Goal: Find contact information: Find contact information

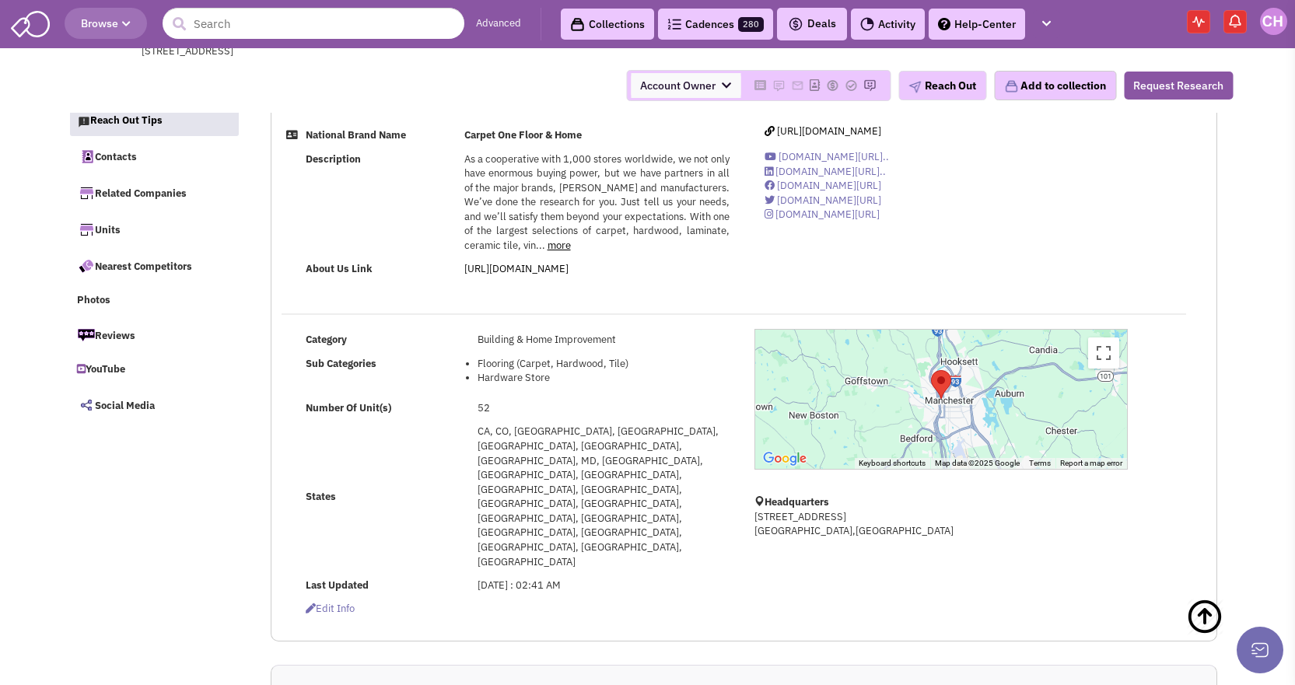
select select
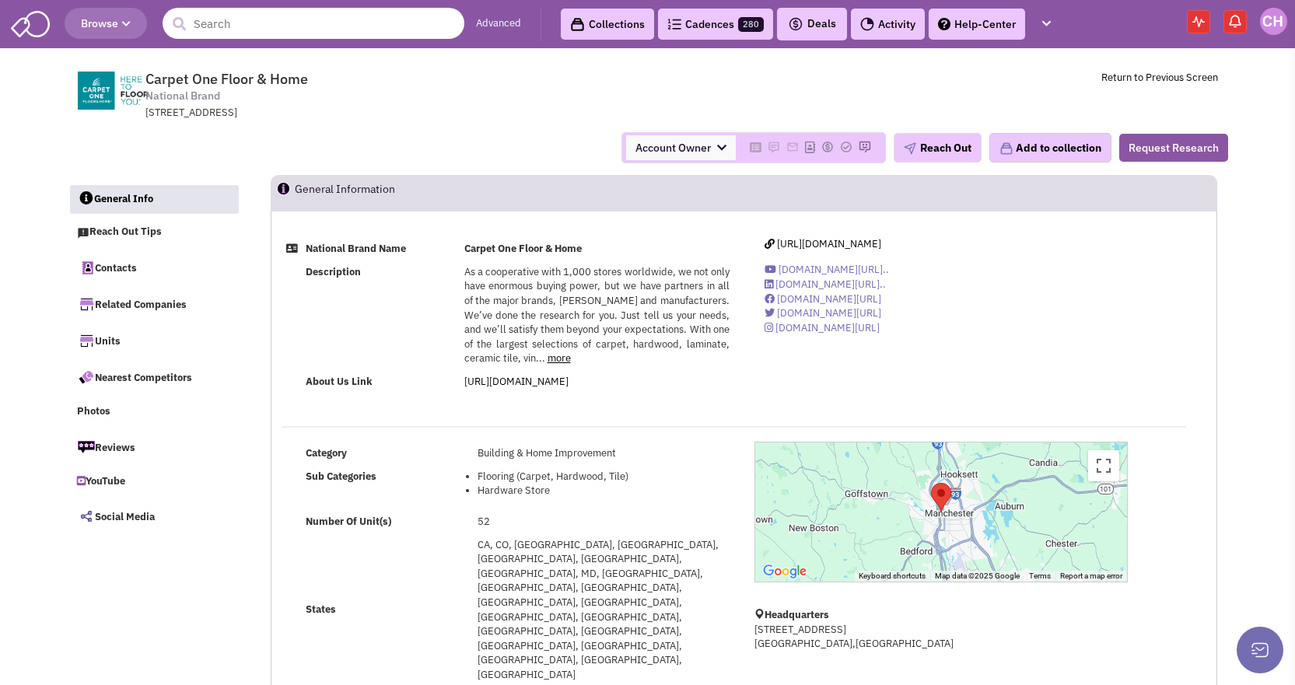
click at [242, 36] on input "text" at bounding box center [314, 23] width 302 height 31
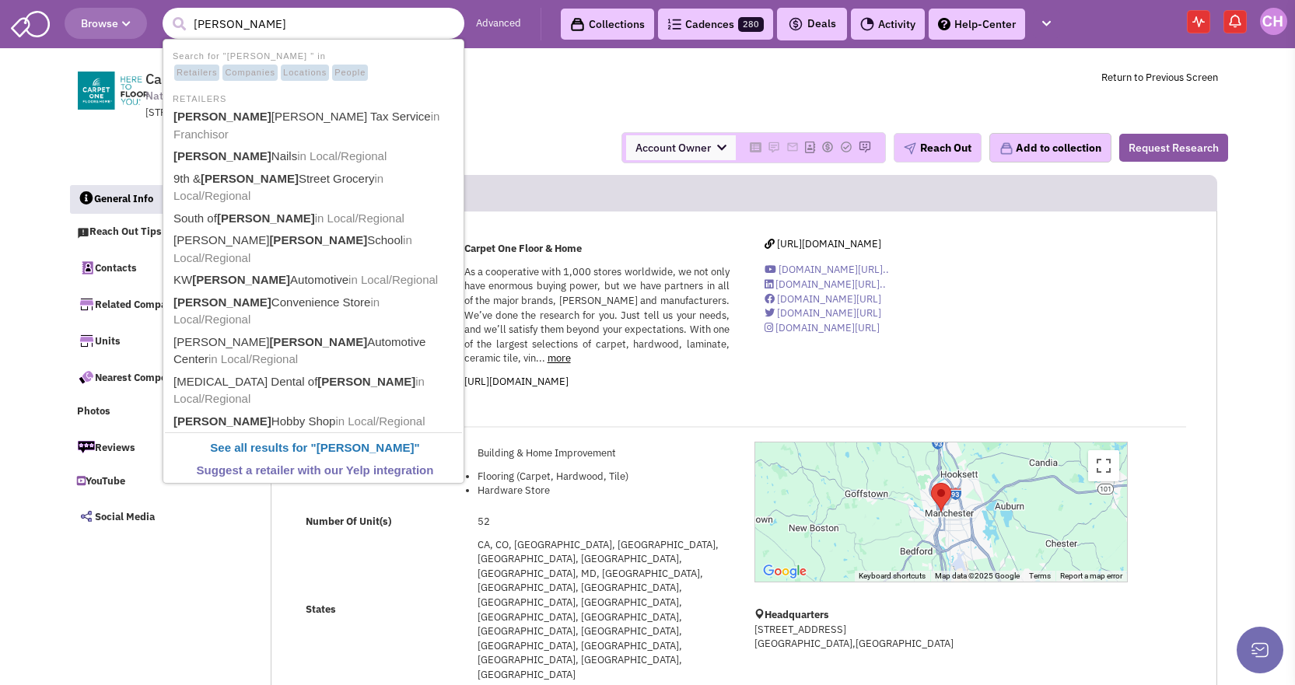
type input "[PERSON_NAME] [PERSON_NAME] Tax Service"
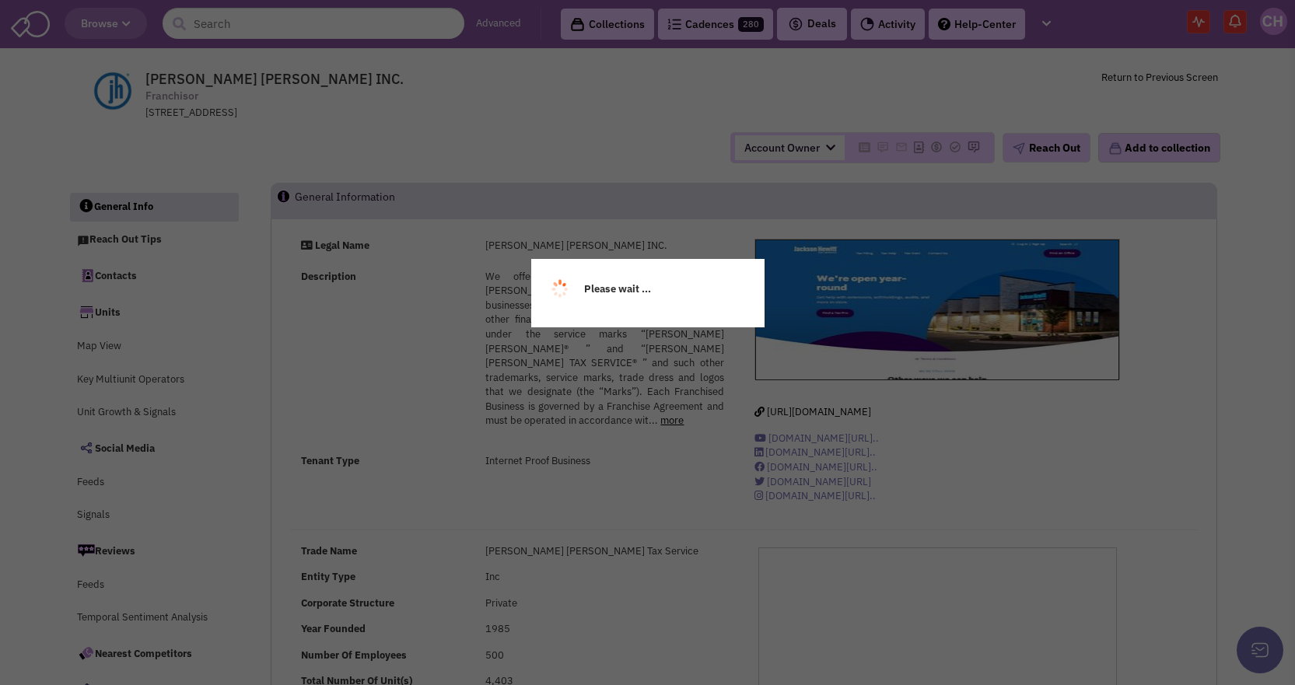
select select
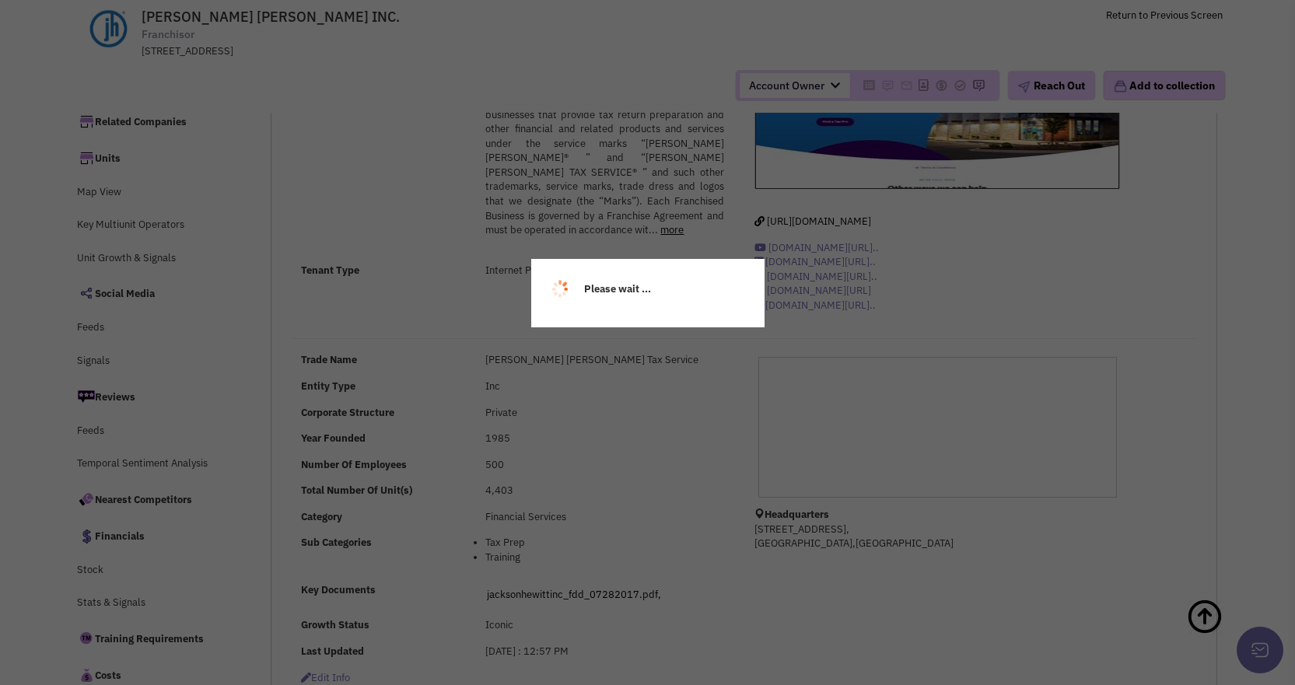
select select
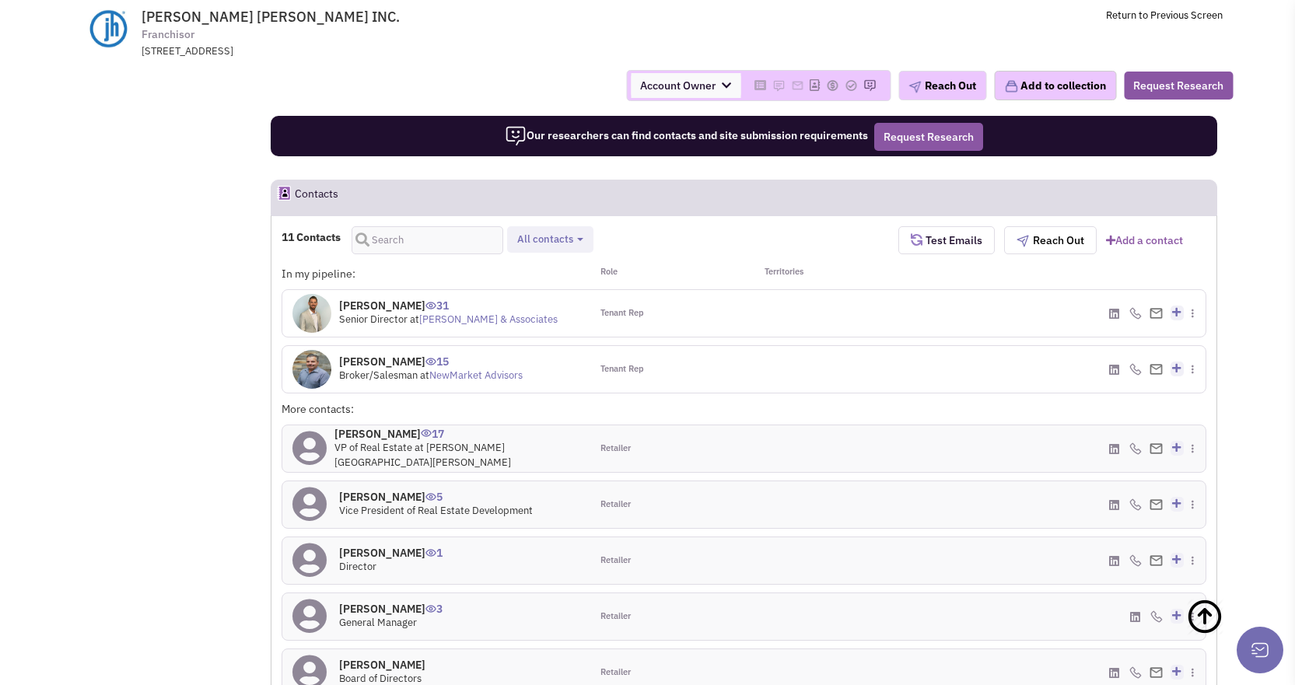
scroll to position [1091, 0]
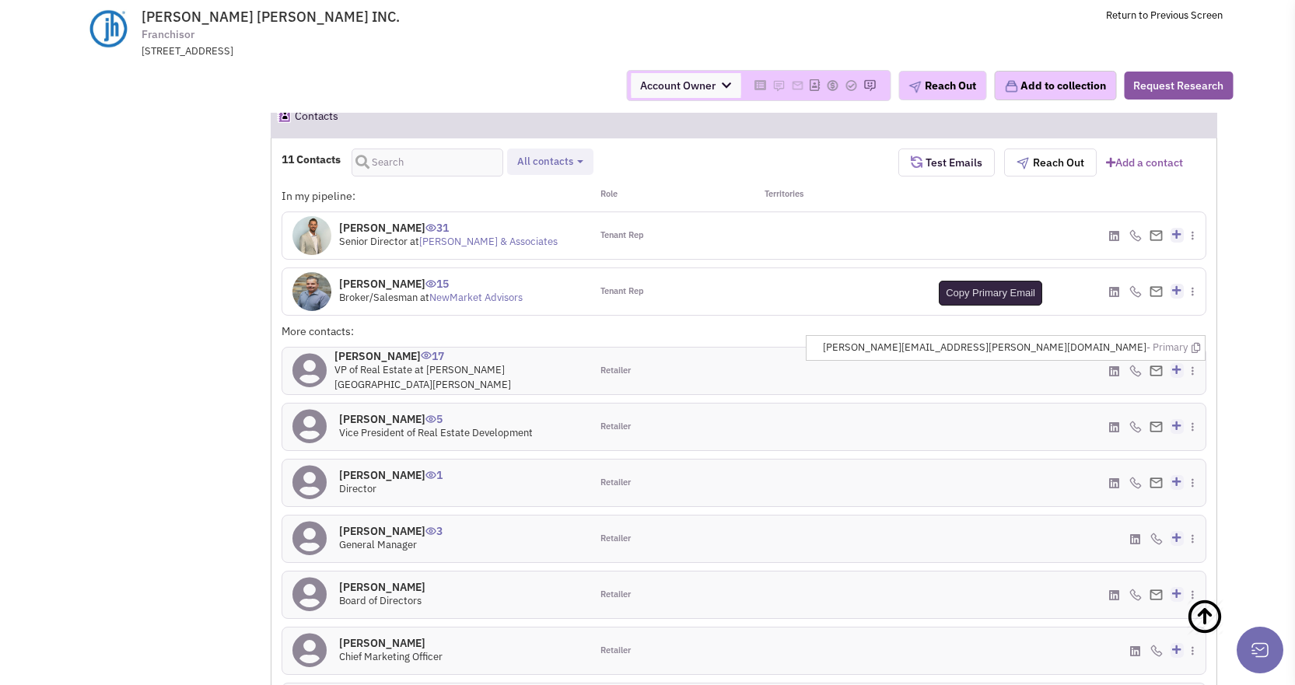
click at [1195, 348] on icon at bounding box center [1196, 348] width 9 height 10
click at [1035, 318] on div "In my pipeline: Role Territories Mr. David Eggnatz 31 Senior Director at Katz &…" at bounding box center [744, 491] width 925 height 607
click at [950, 325] on div "More contacts:" at bounding box center [744, 335] width 925 height 23
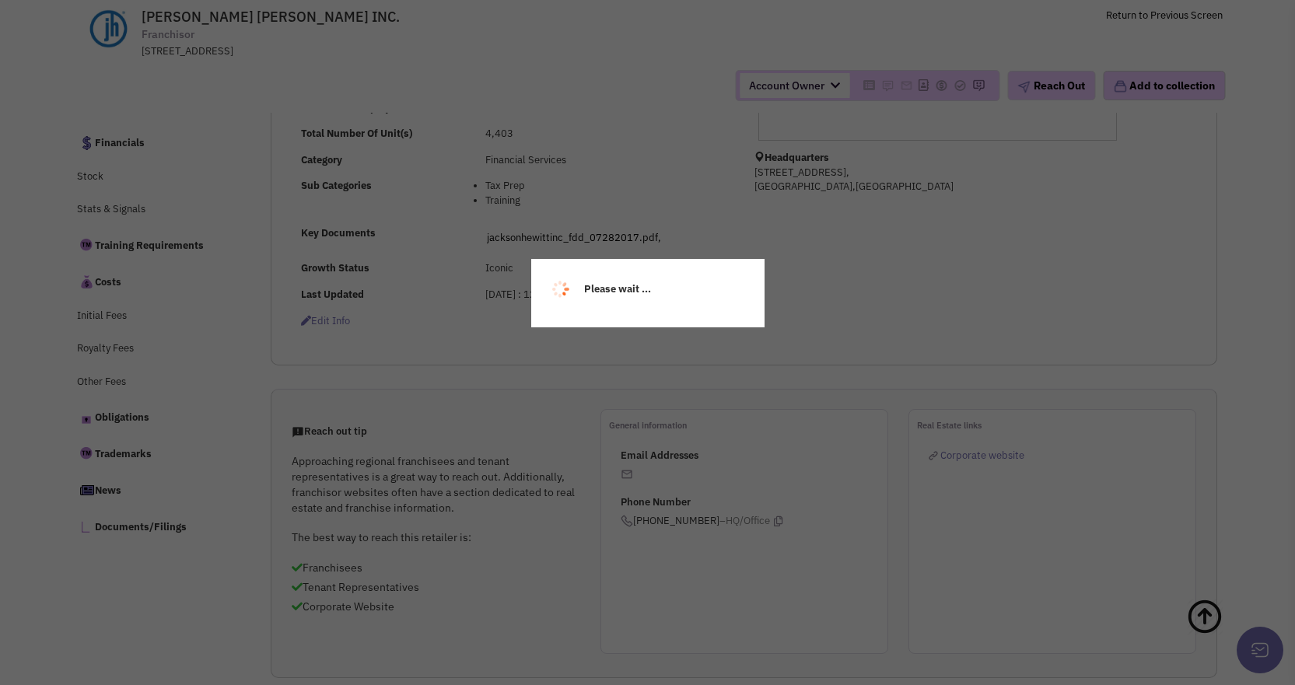
scroll to position [401, 0]
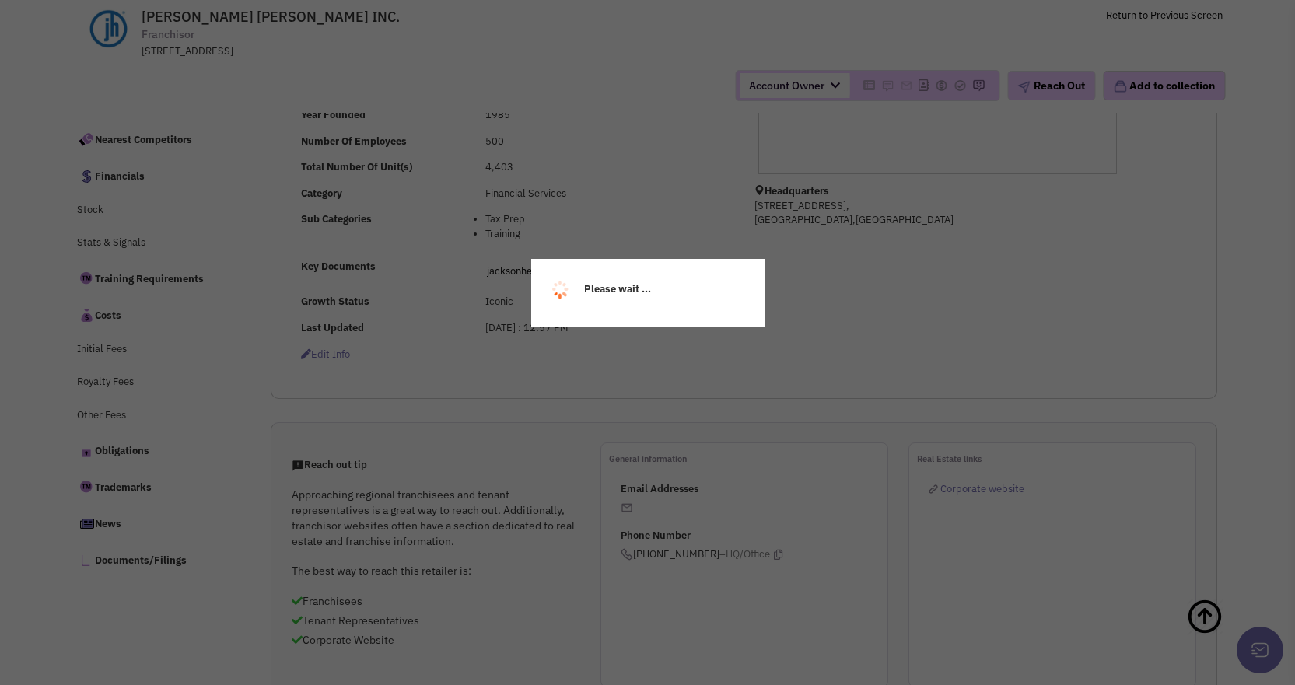
select select
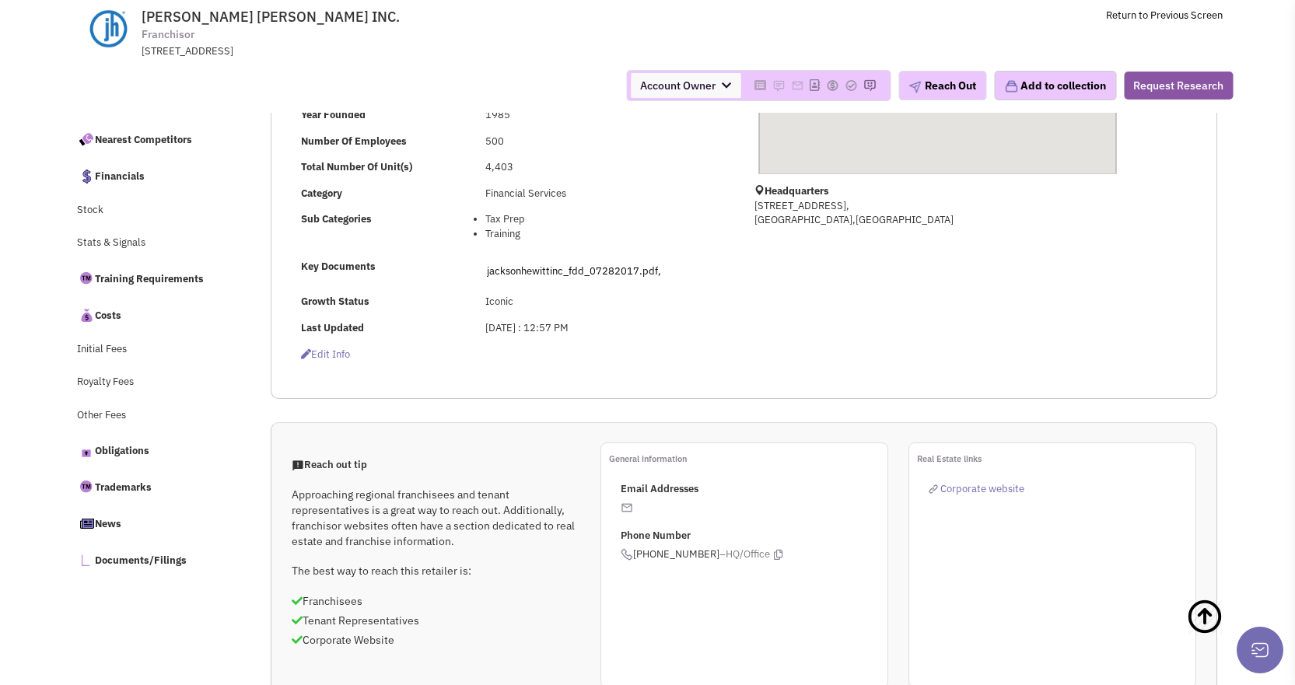
select select
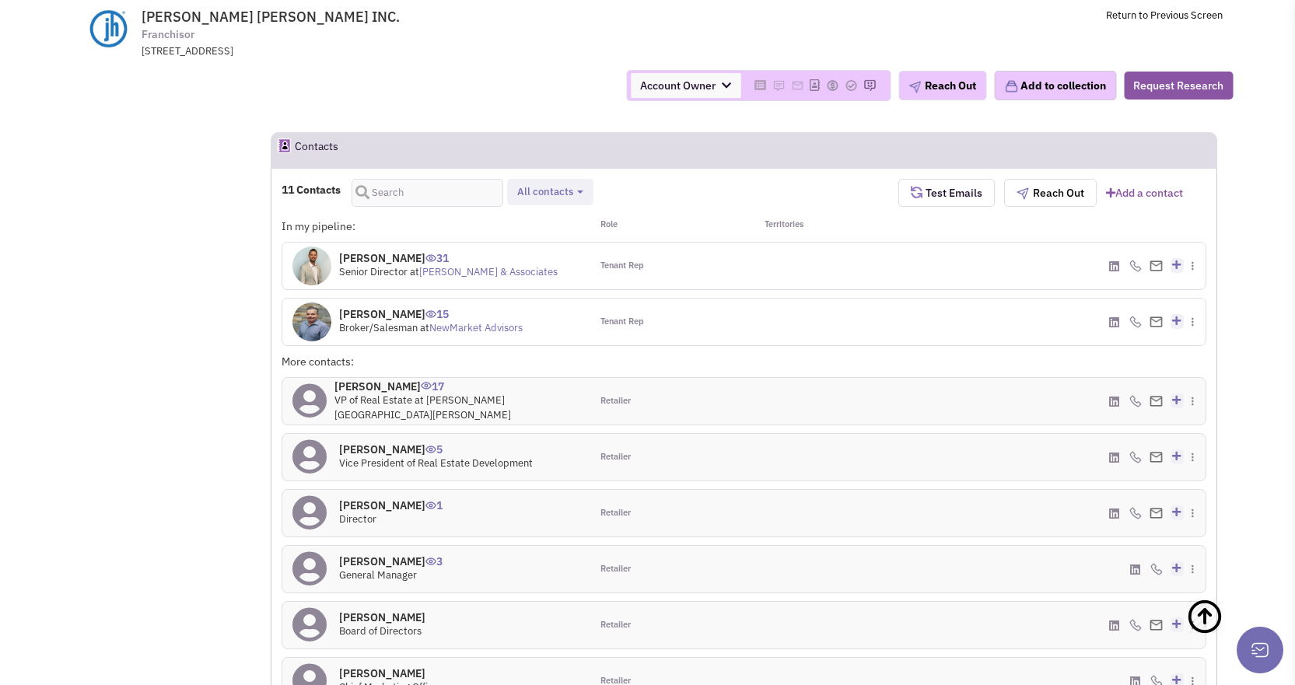
scroll to position [1218, 0]
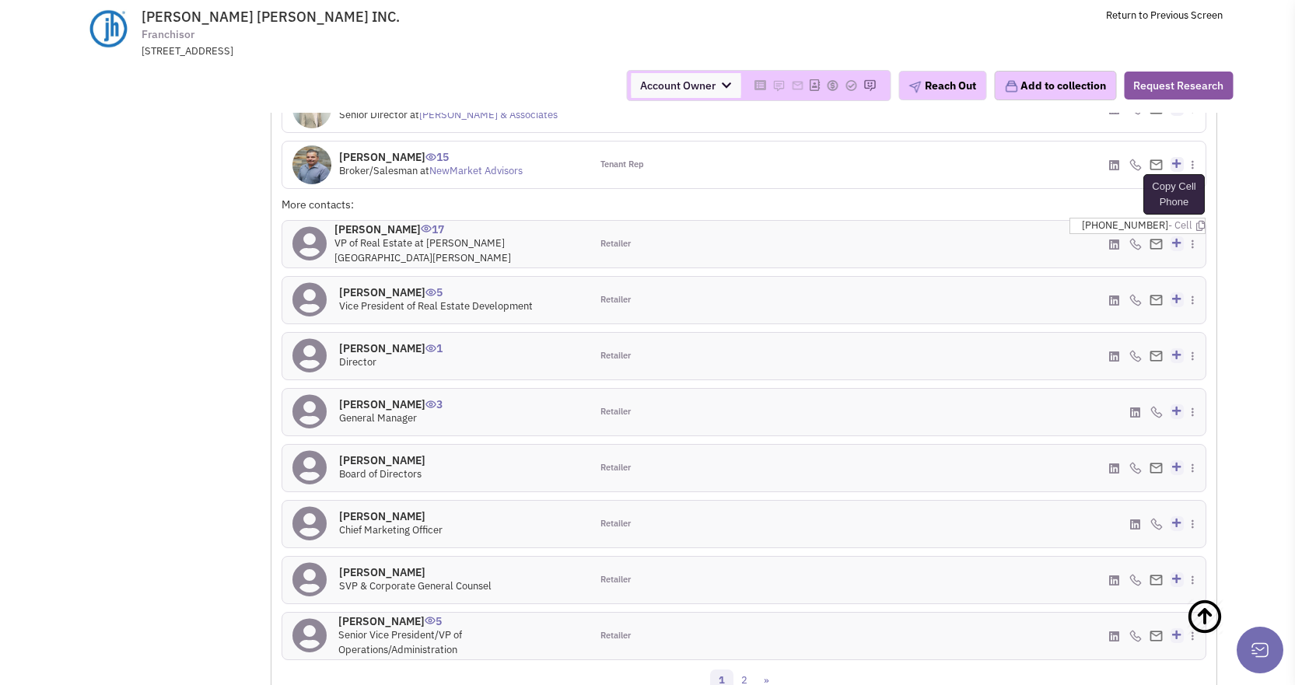
click at [1196, 226] on icon at bounding box center [1200, 226] width 9 height 10
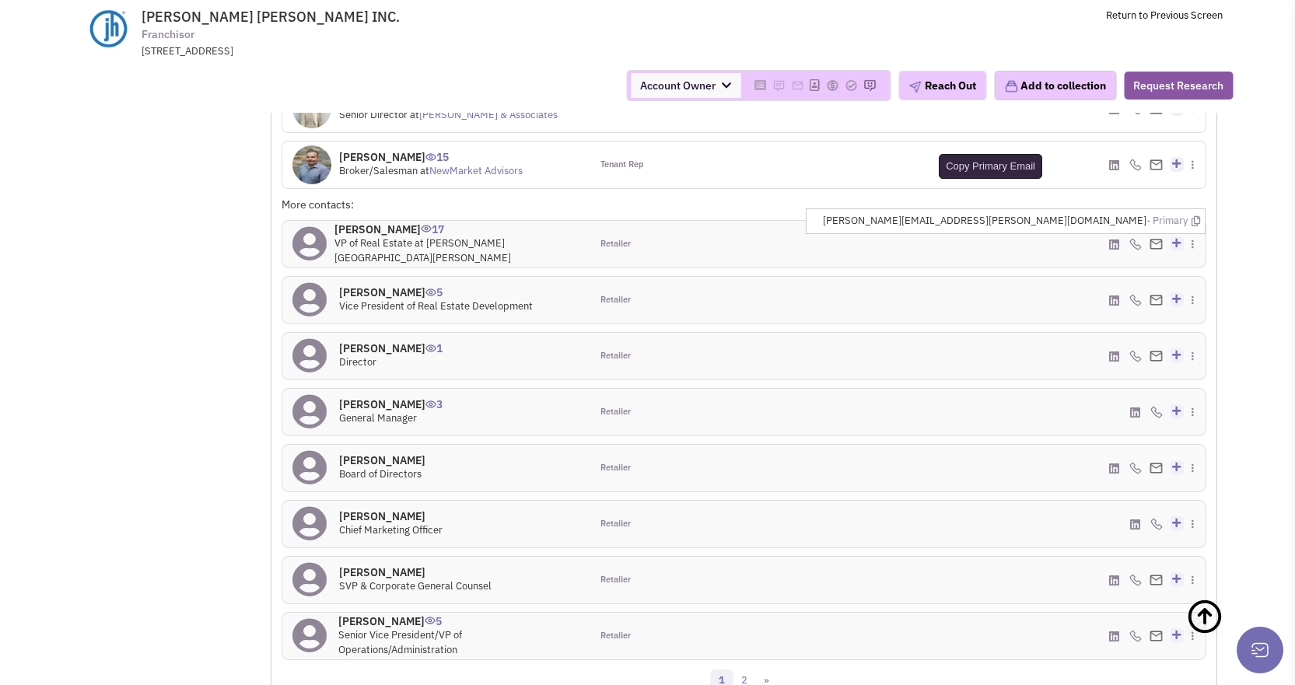
click at [1200, 224] on icon at bounding box center [1196, 221] width 9 height 10
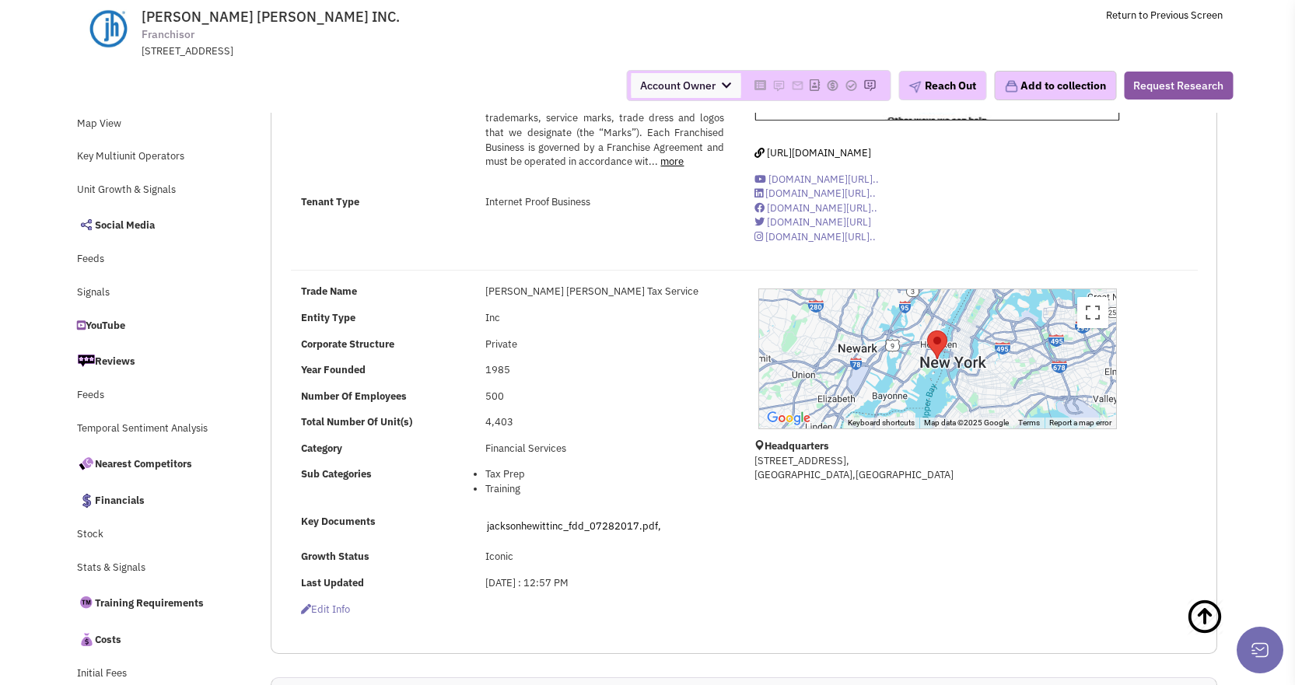
scroll to position [0, 0]
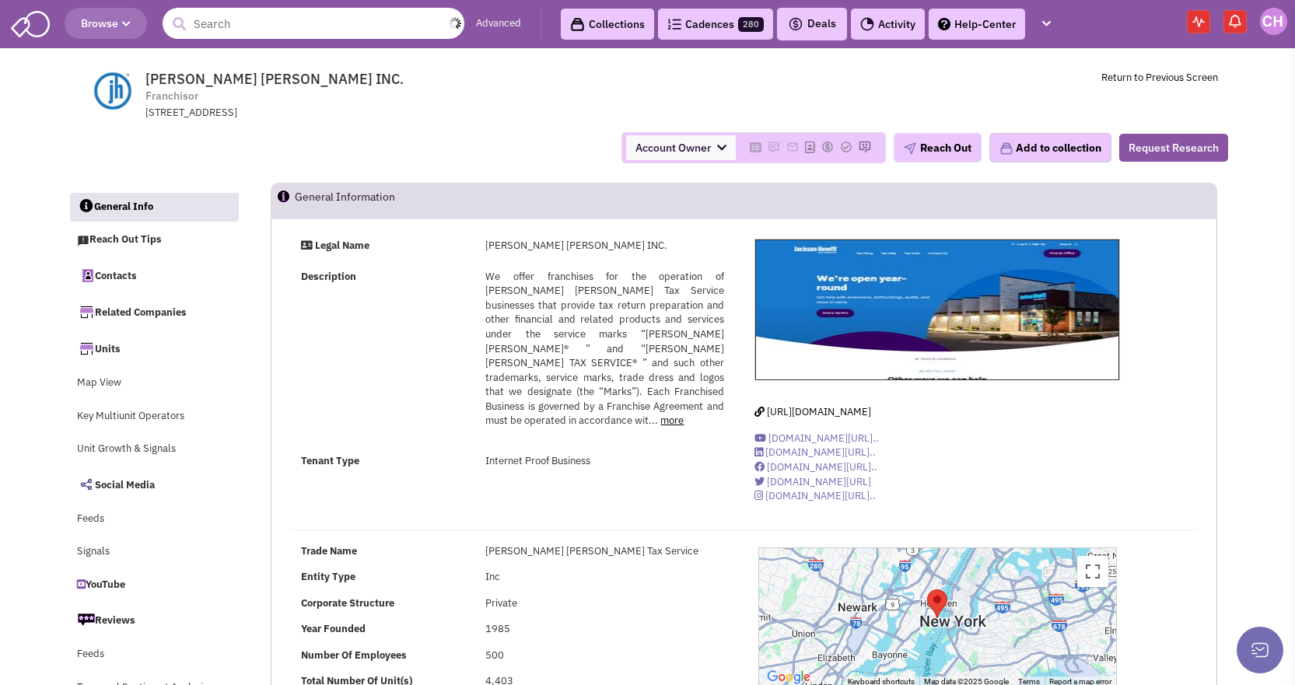
click at [234, 11] on input "text" at bounding box center [314, 23] width 302 height 31
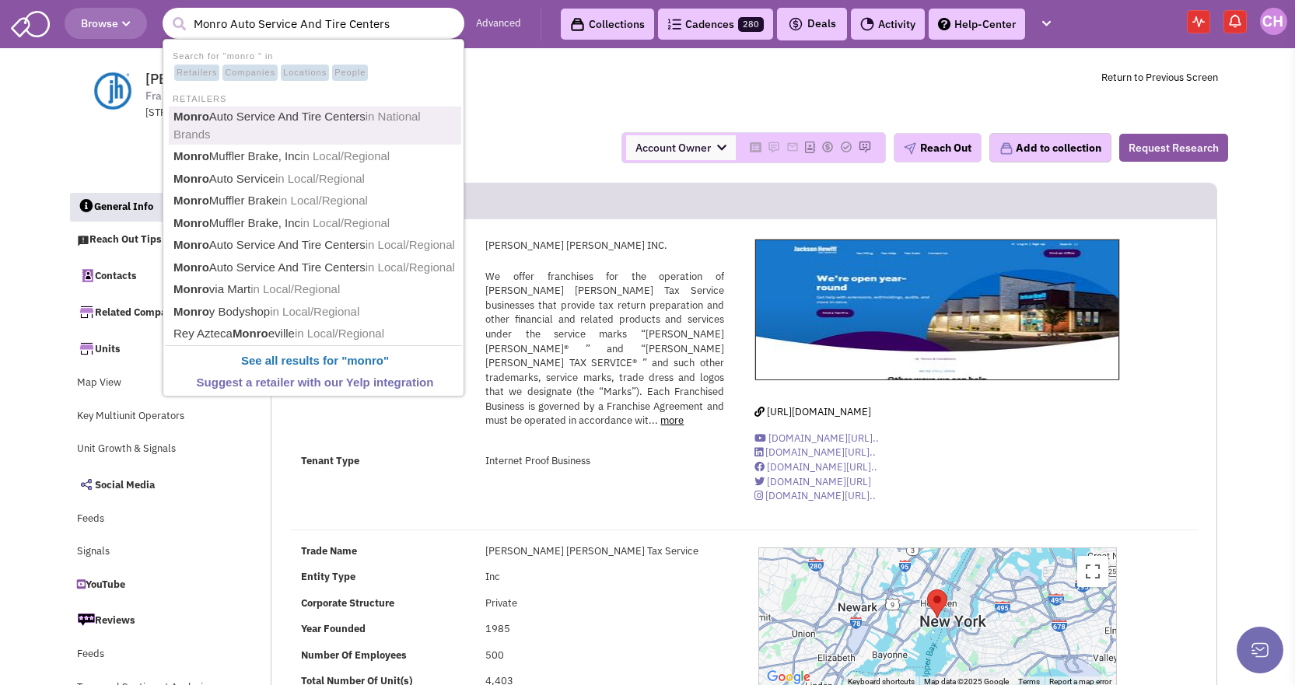
type input "Monro Muffler Brake, Inc"
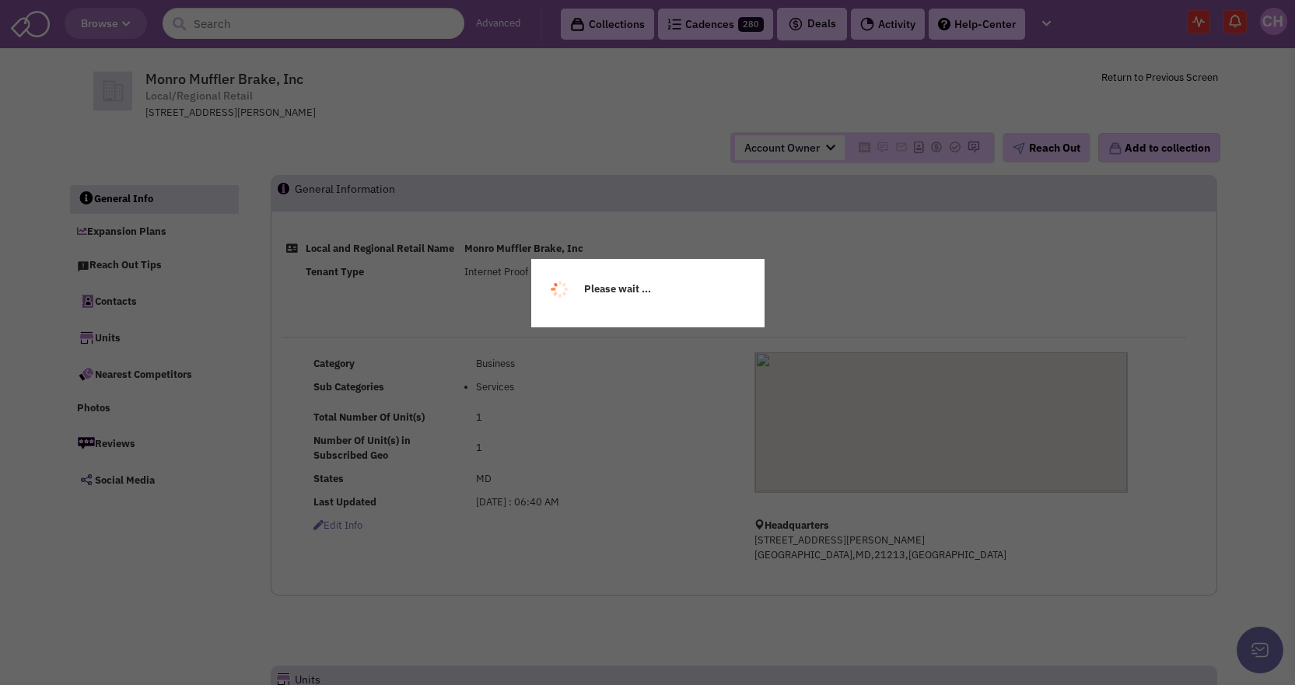
select select
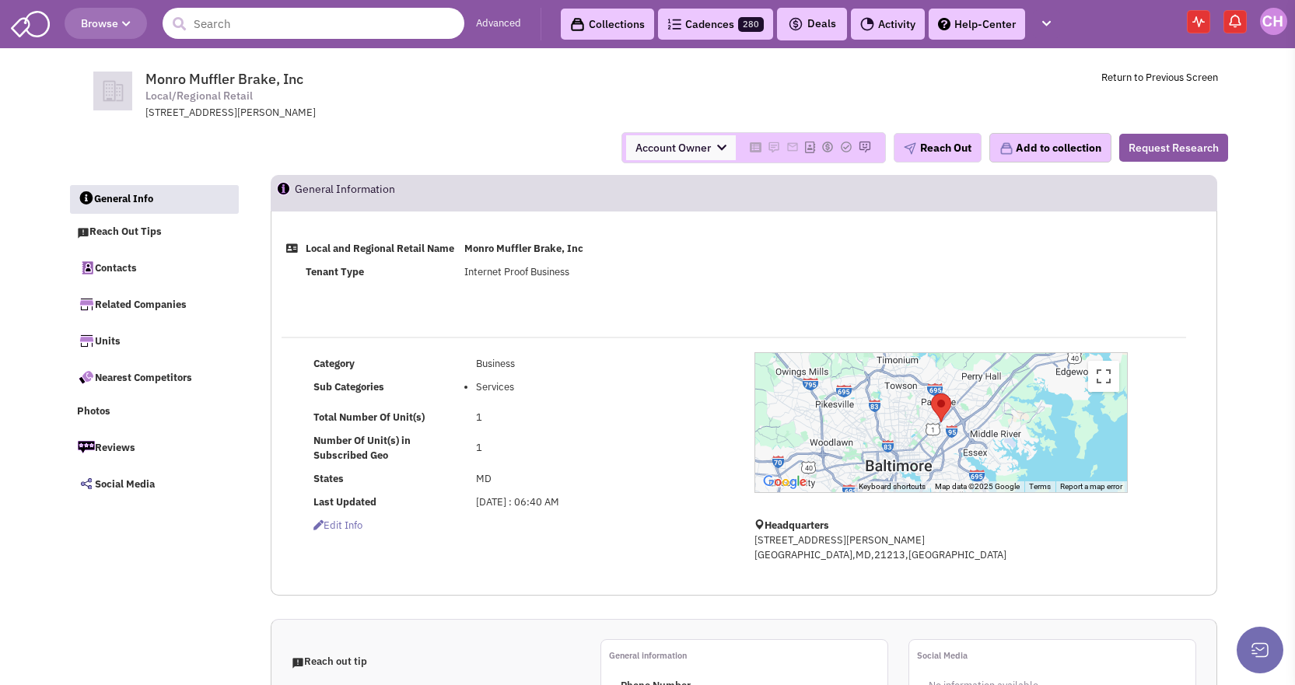
click at [308, 8] on input "text" at bounding box center [314, 23] width 302 height 31
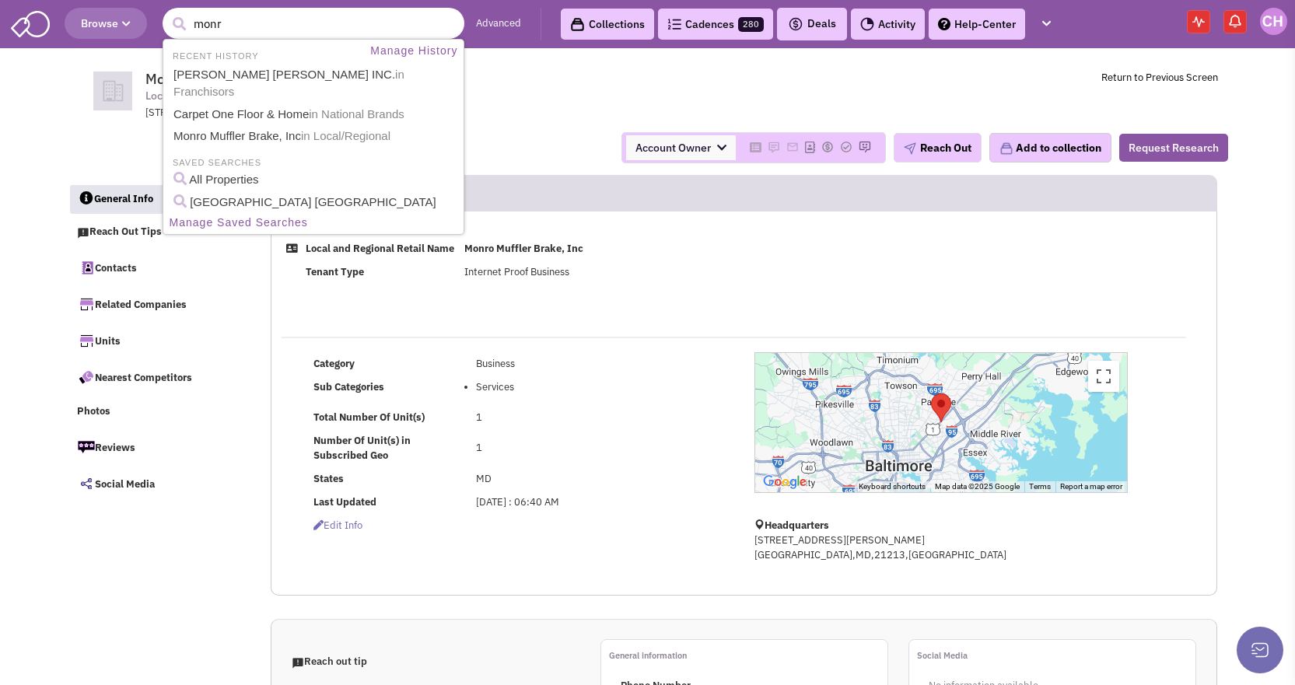
type input "monro"
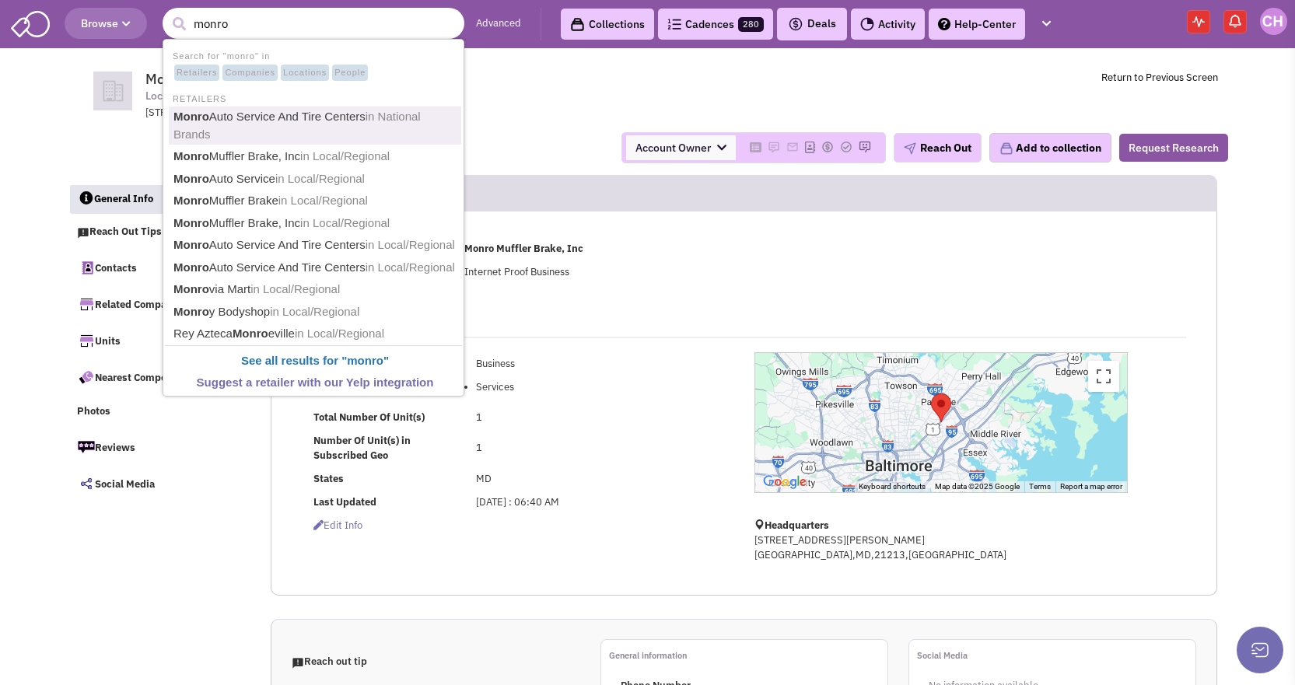
drag, startPoint x: 339, startPoint y: 107, endPoint x: 396, endPoint y: 109, distance: 56.8
click at [339, 107] on link "Monro Auto Service And Tire Centers in National Brands" at bounding box center [315, 126] width 293 height 38
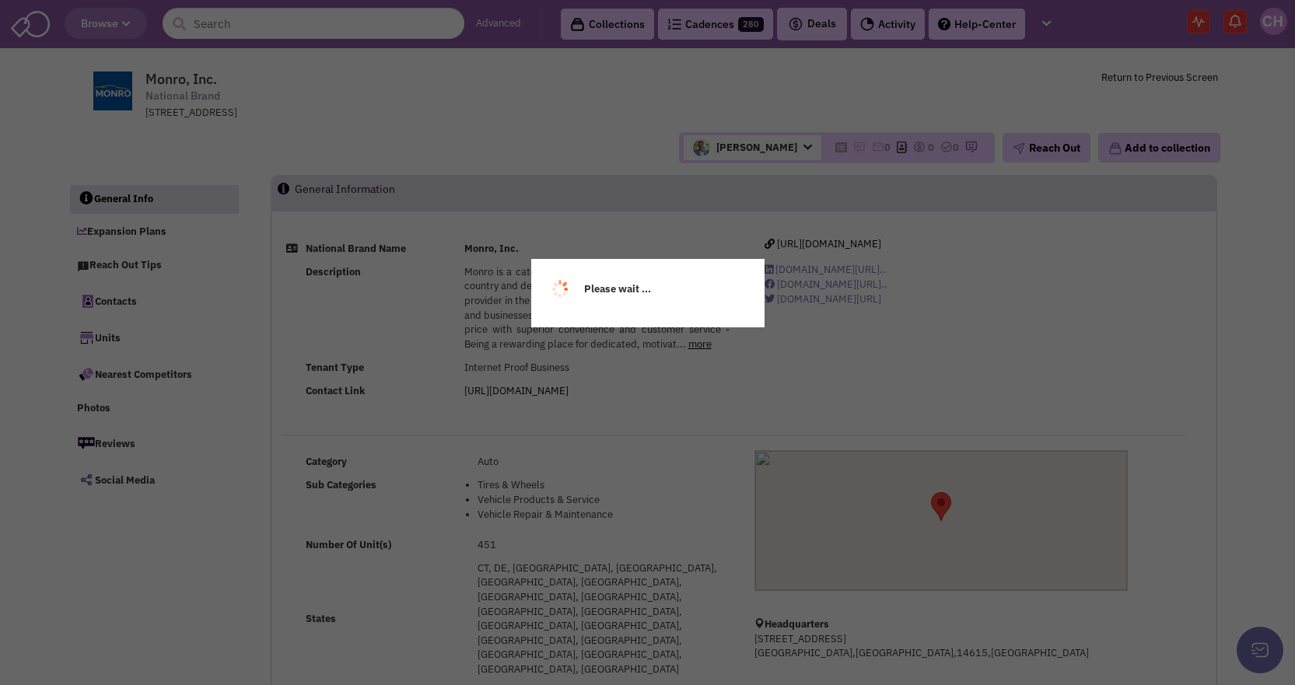
select select
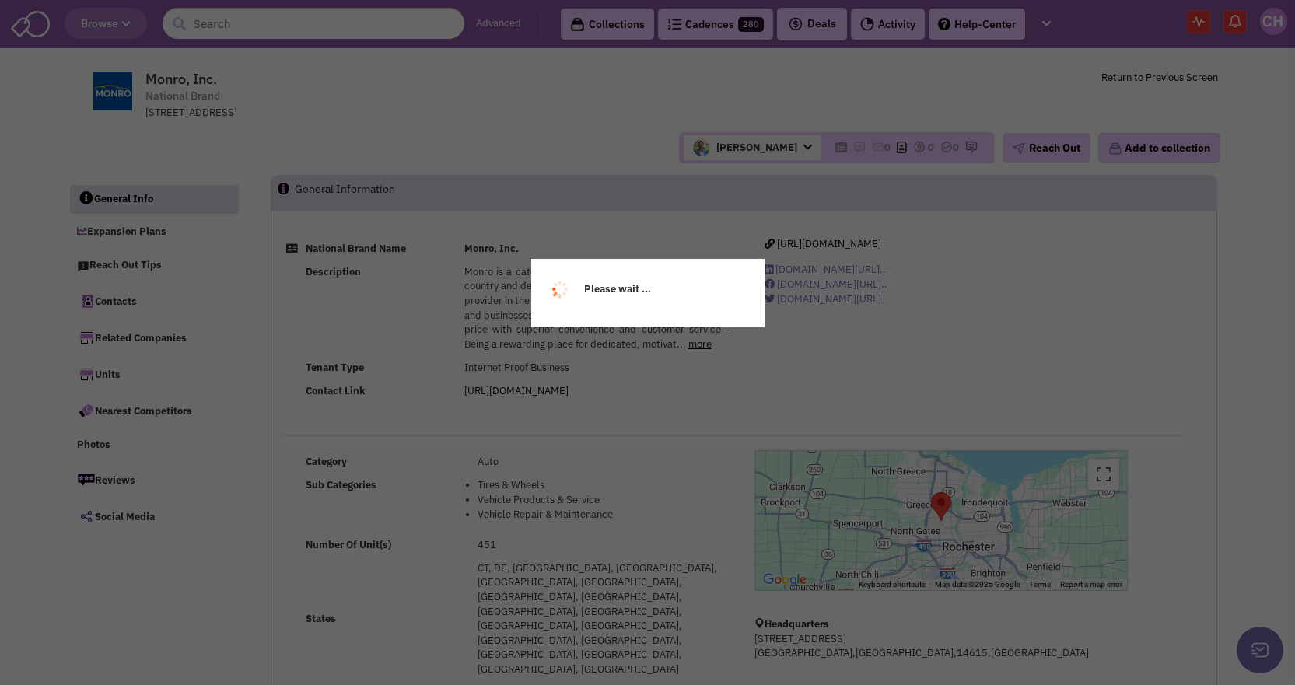
select select
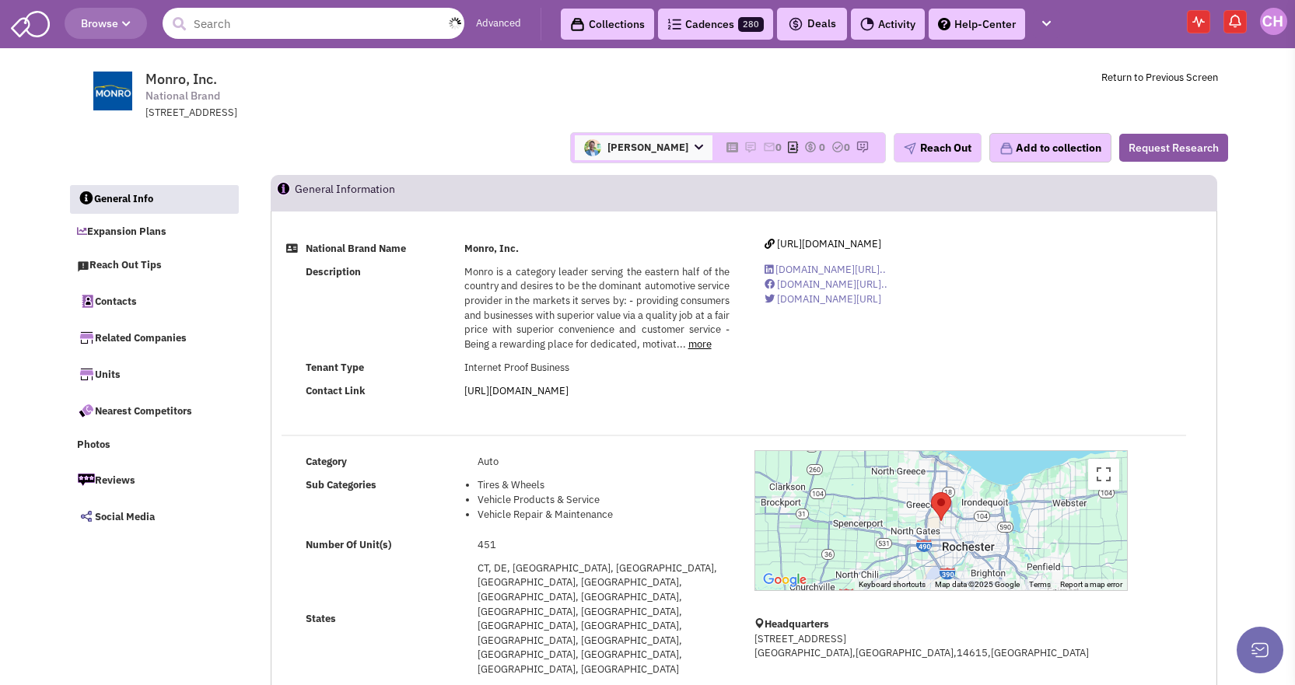
click at [251, 19] on input "text" at bounding box center [314, 23] width 302 height 31
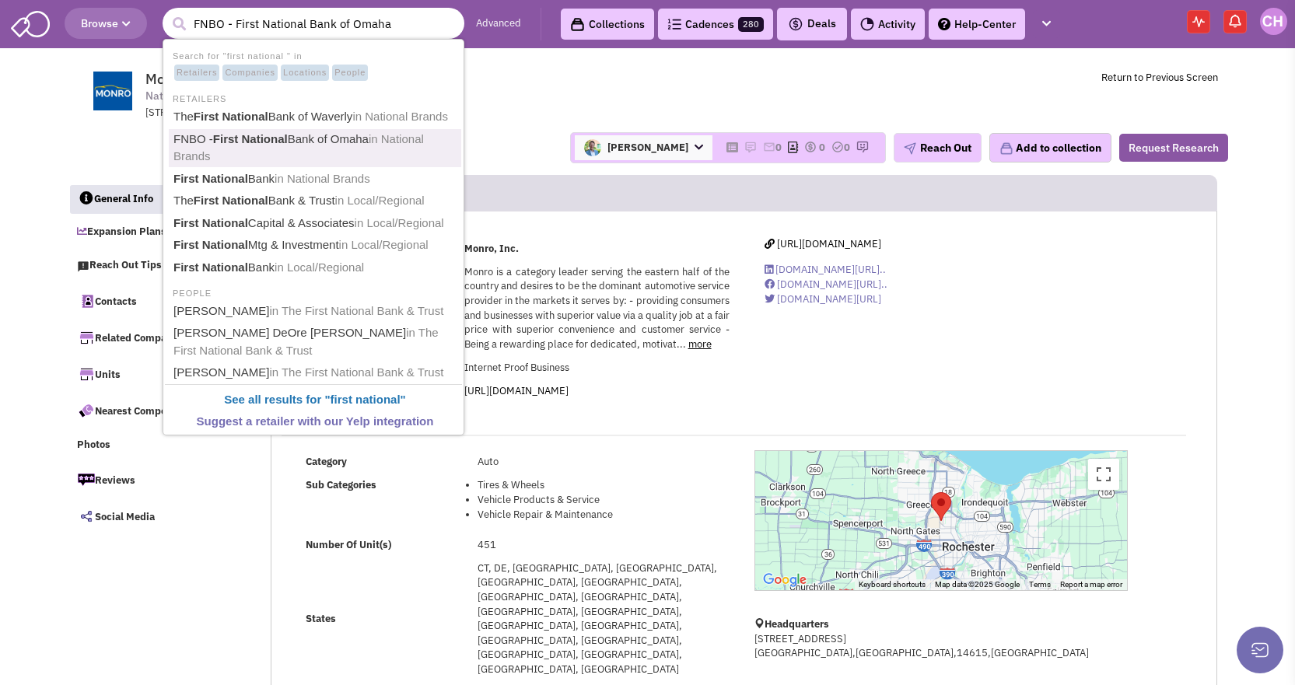
type input "First National Bank"
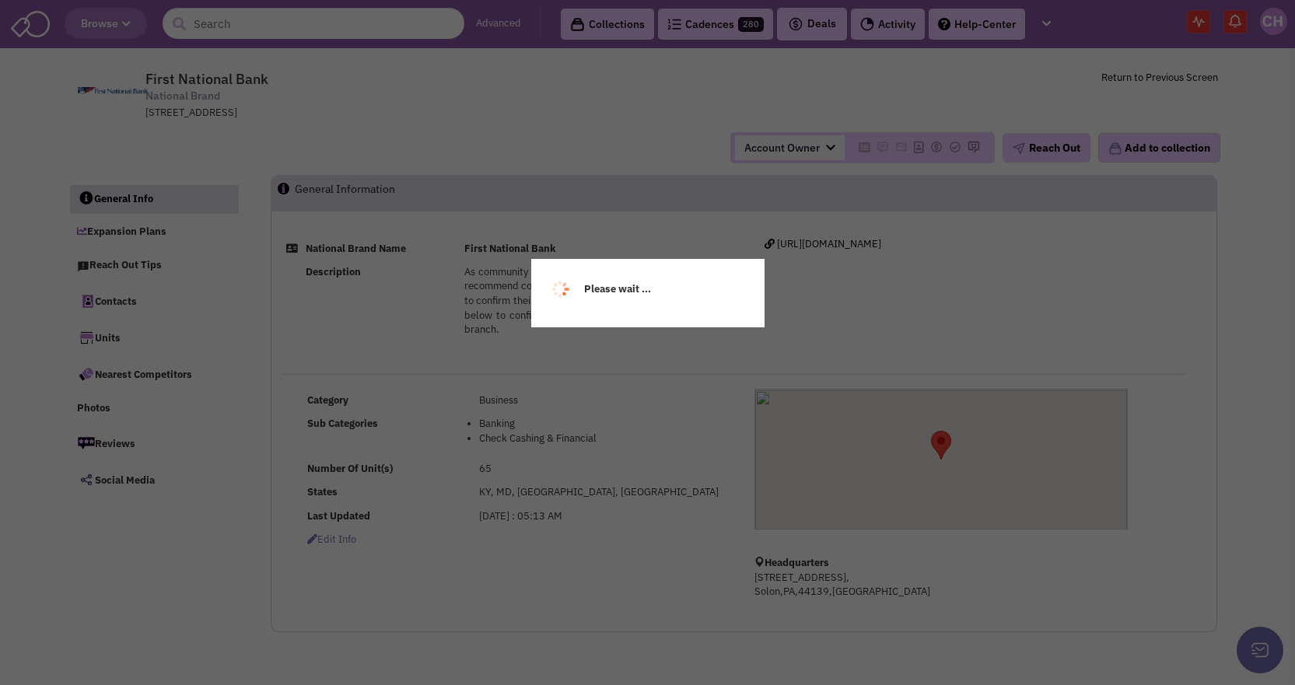
select select
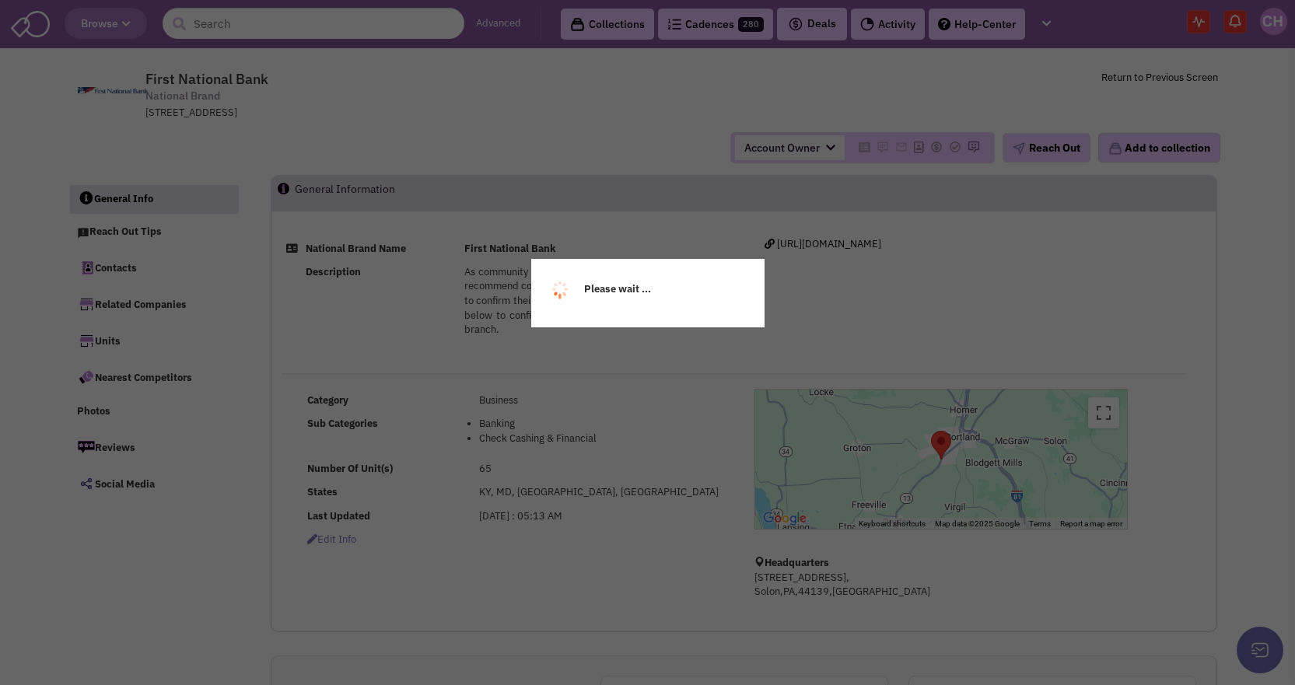
select select
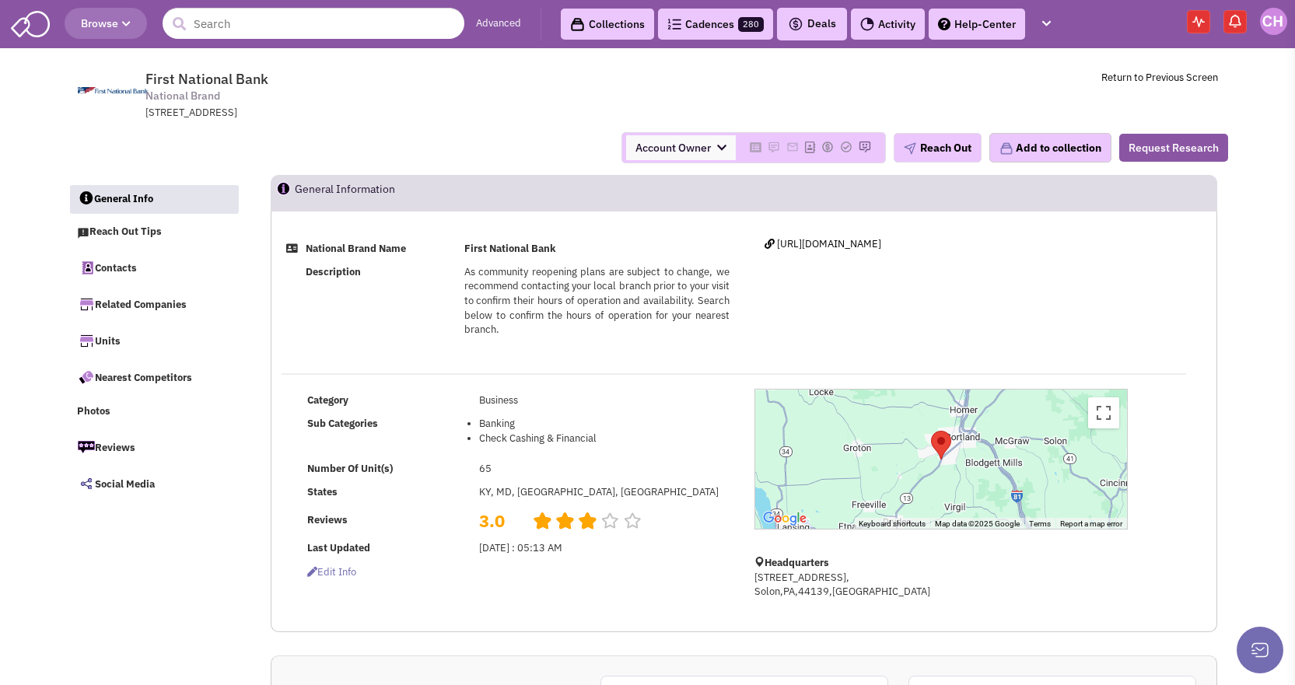
click at [266, 7] on header "Browse Advanced Collections Cadences 280 Deals Tasks" at bounding box center [647, 24] width 1295 height 48
click at [265, 32] on input "text" at bounding box center [314, 23] width 302 height 31
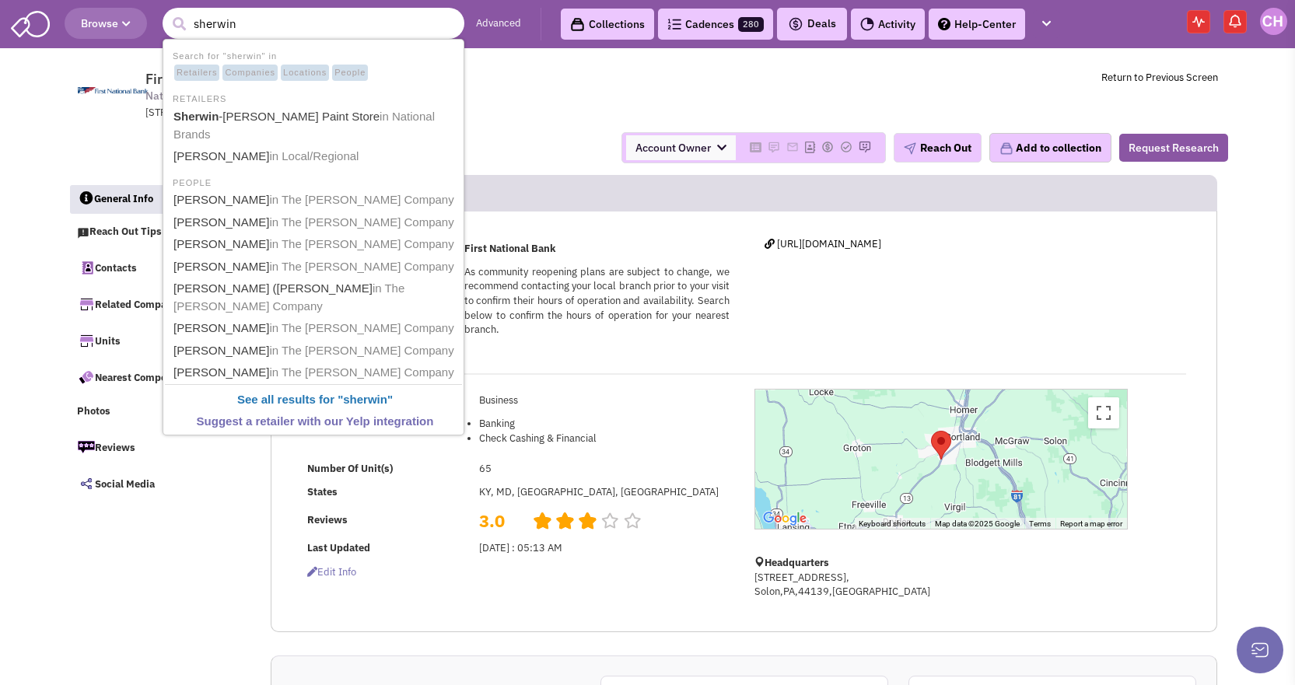
type input "Sherwin-Williams Paint Store"
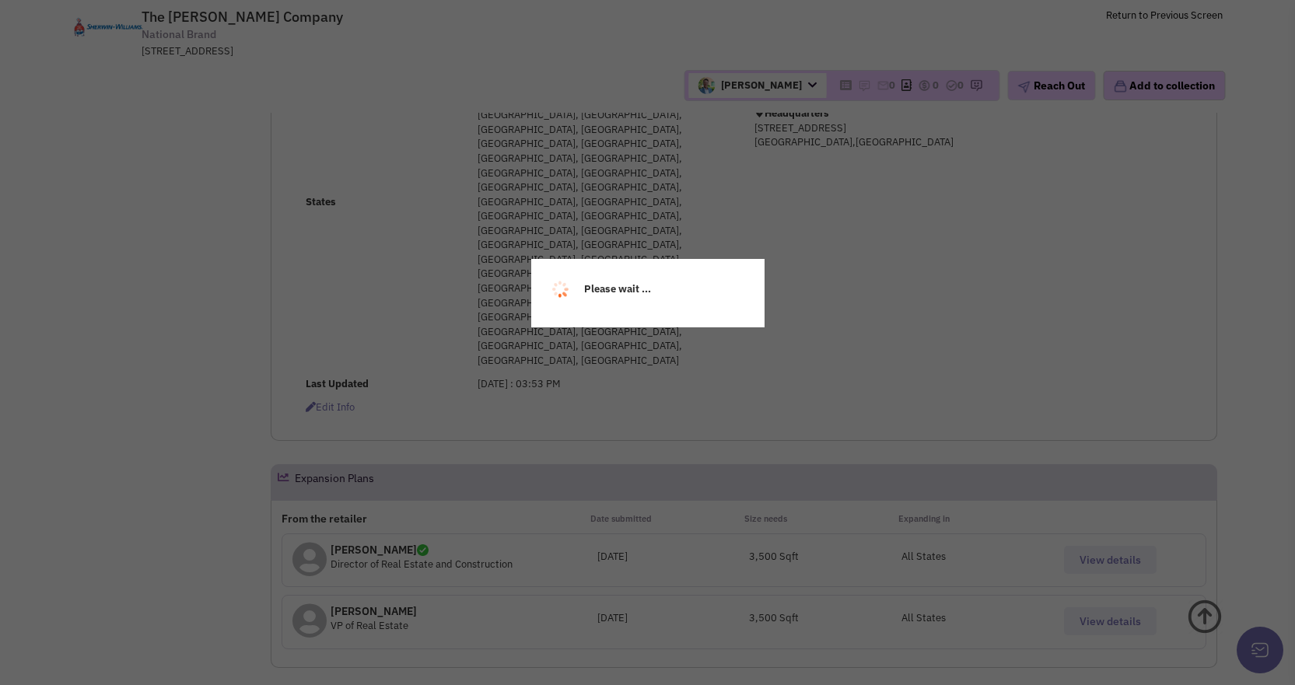
select select
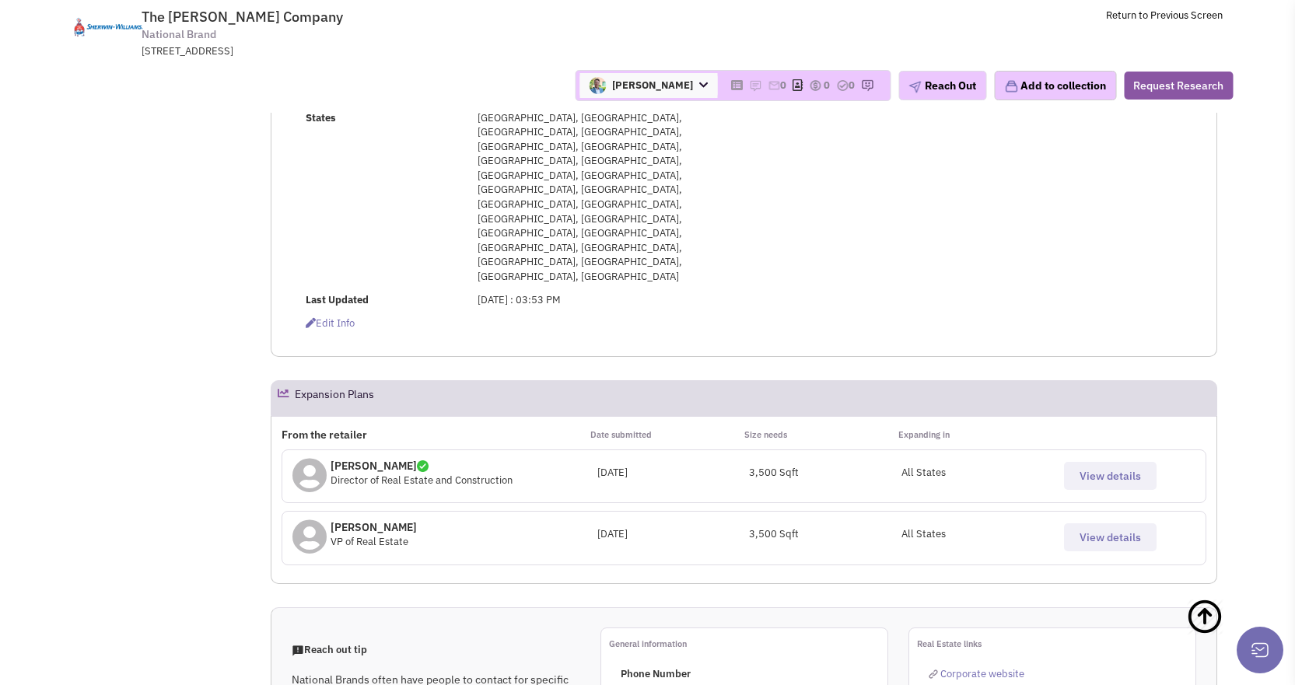
scroll to position [311, 0]
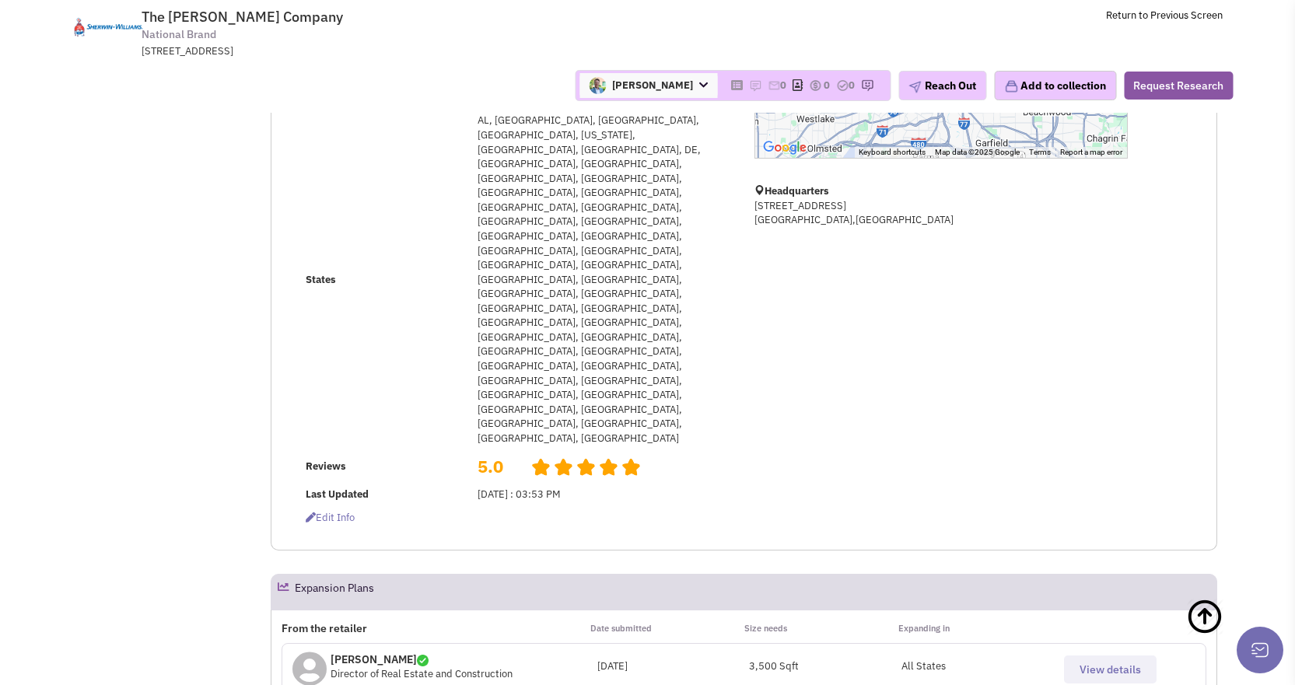
select select
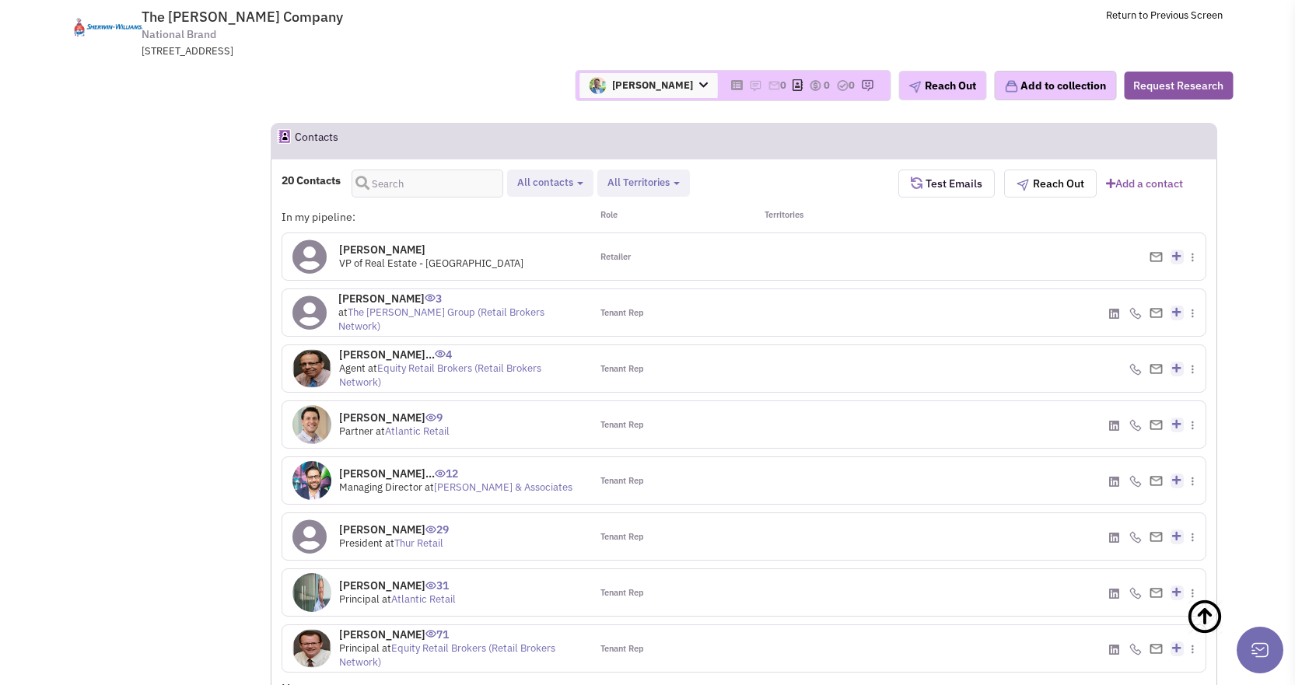
scroll to position [1359, 0]
drag, startPoint x: 746, startPoint y: 553, endPoint x: 766, endPoint y: 553, distance: 20.2
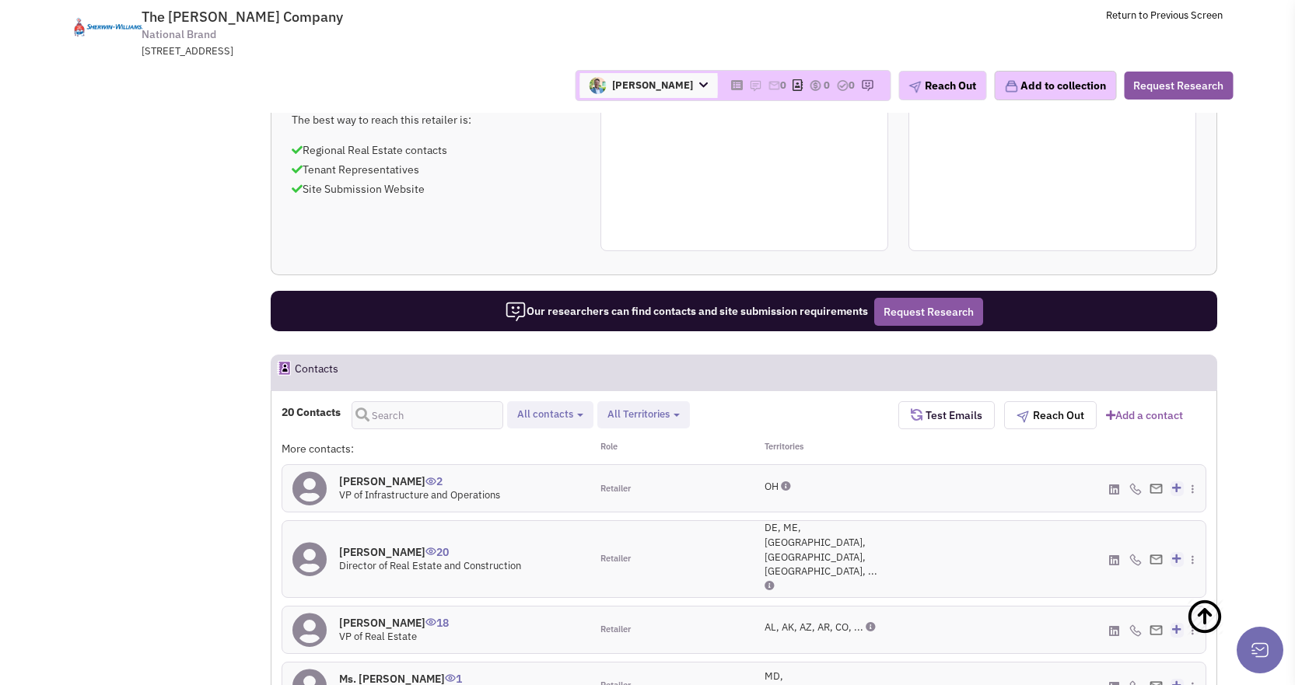
scroll to position [1048, 0]
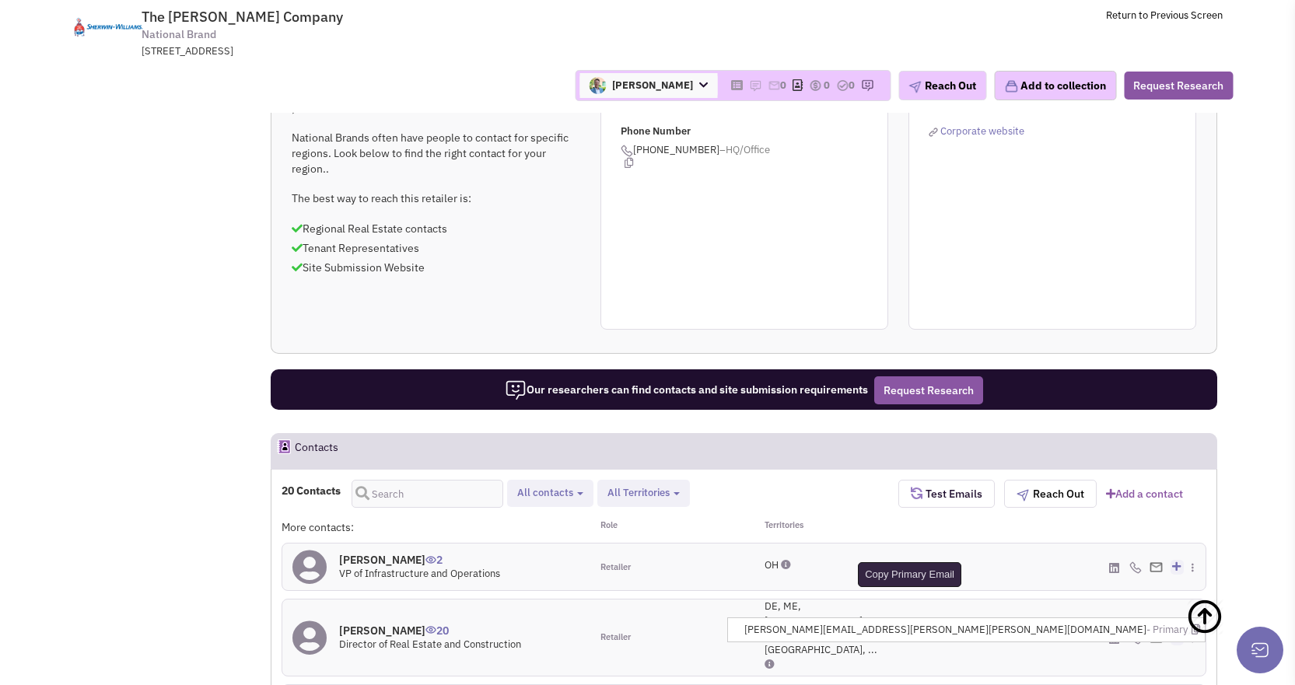
click at [1194, 625] on icon at bounding box center [1196, 630] width 9 height 10
click at [1028, 600] on div "(484) 913-2537 - Office Add to my contacts" at bounding box center [1053, 638] width 308 height 76
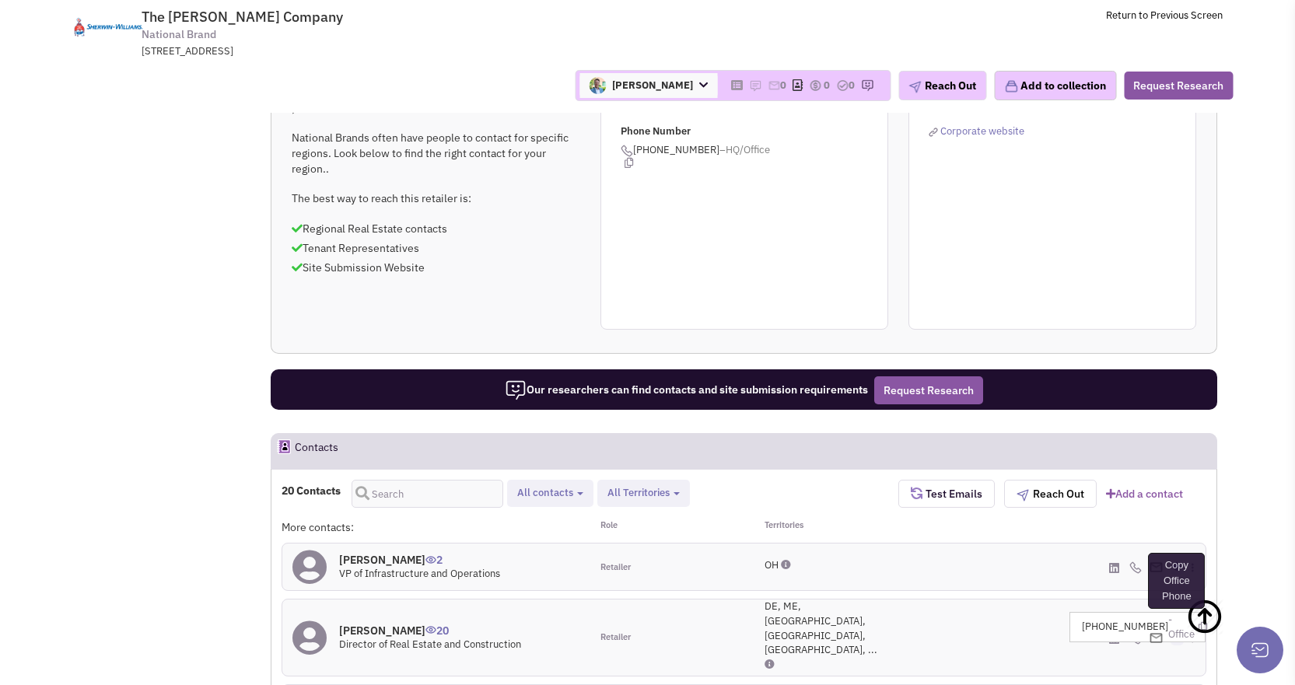
click at [1199, 622] on icon at bounding box center [1203, 627] width 9 height 10
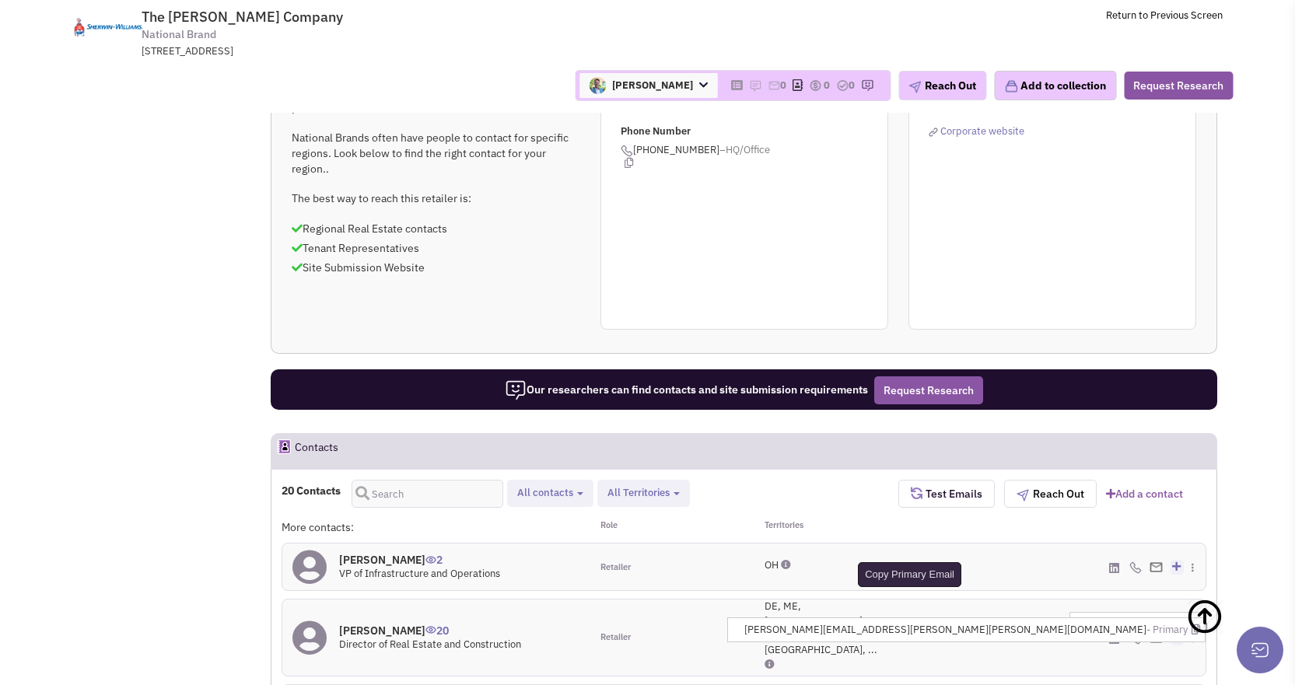
drag, startPoint x: 1194, startPoint y: 327, endPoint x: 1221, endPoint y: 338, distance: 29.3
click at [1194, 625] on icon at bounding box center [1196, 630] width 9 height 10
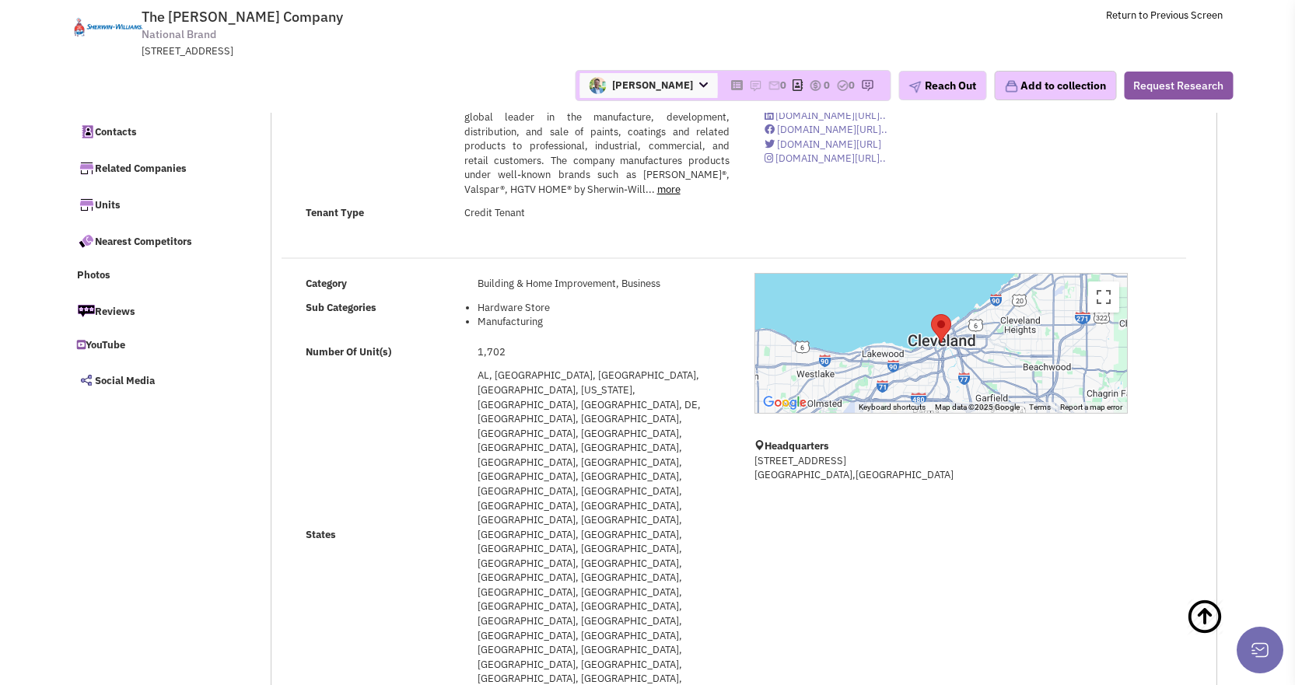
scroll to position [0, 0]
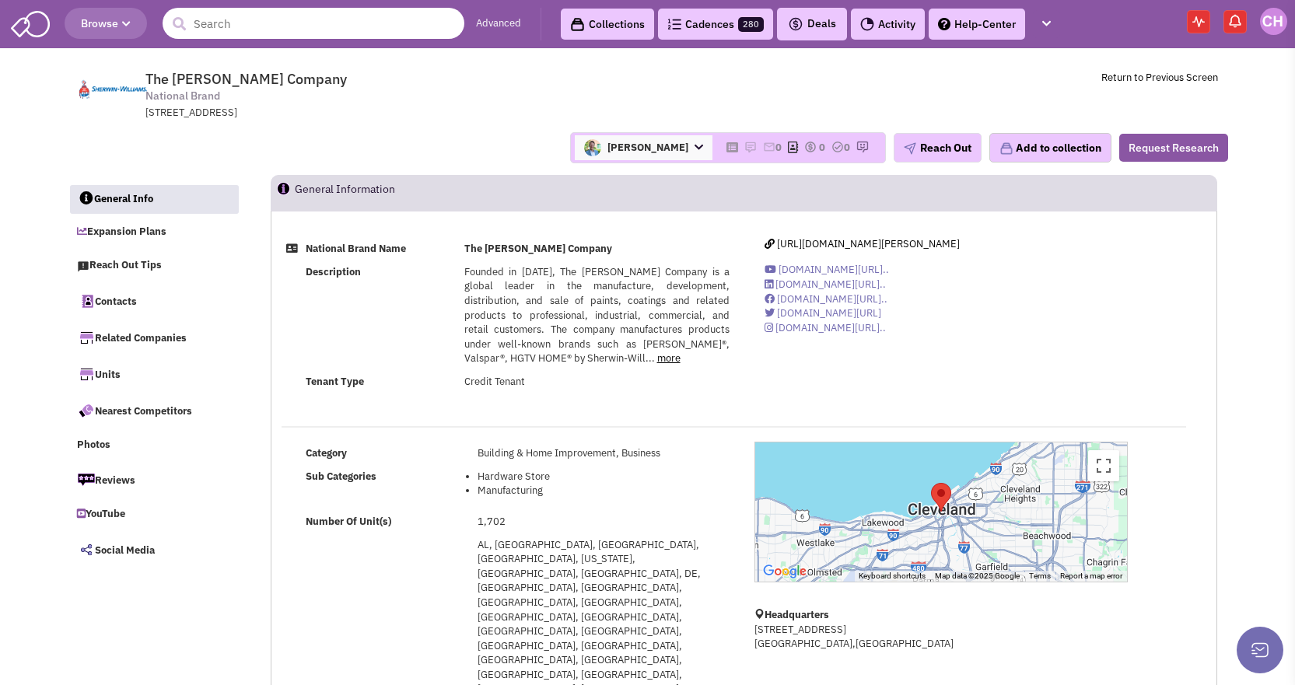
click at [224, 30] on input "text" at bounding box center [314, 23] width 302 height 31
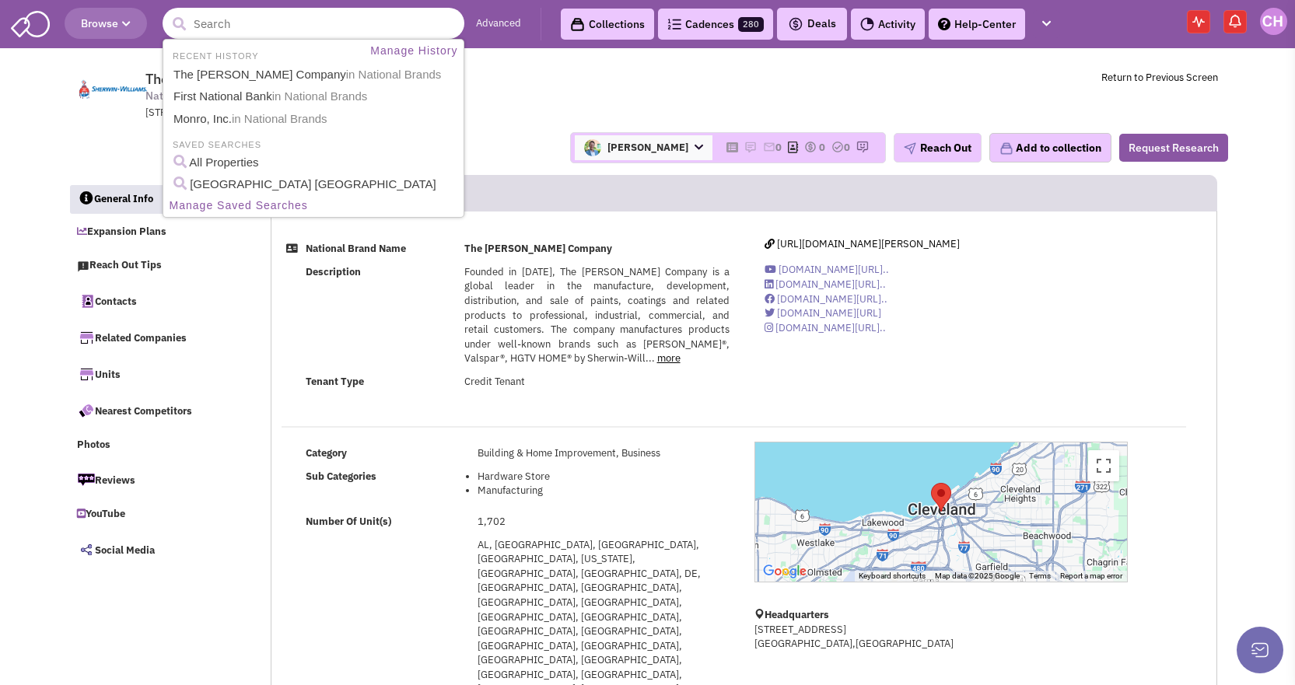
paste input "Anytime Fitness"
type input "Anytime Fitness"
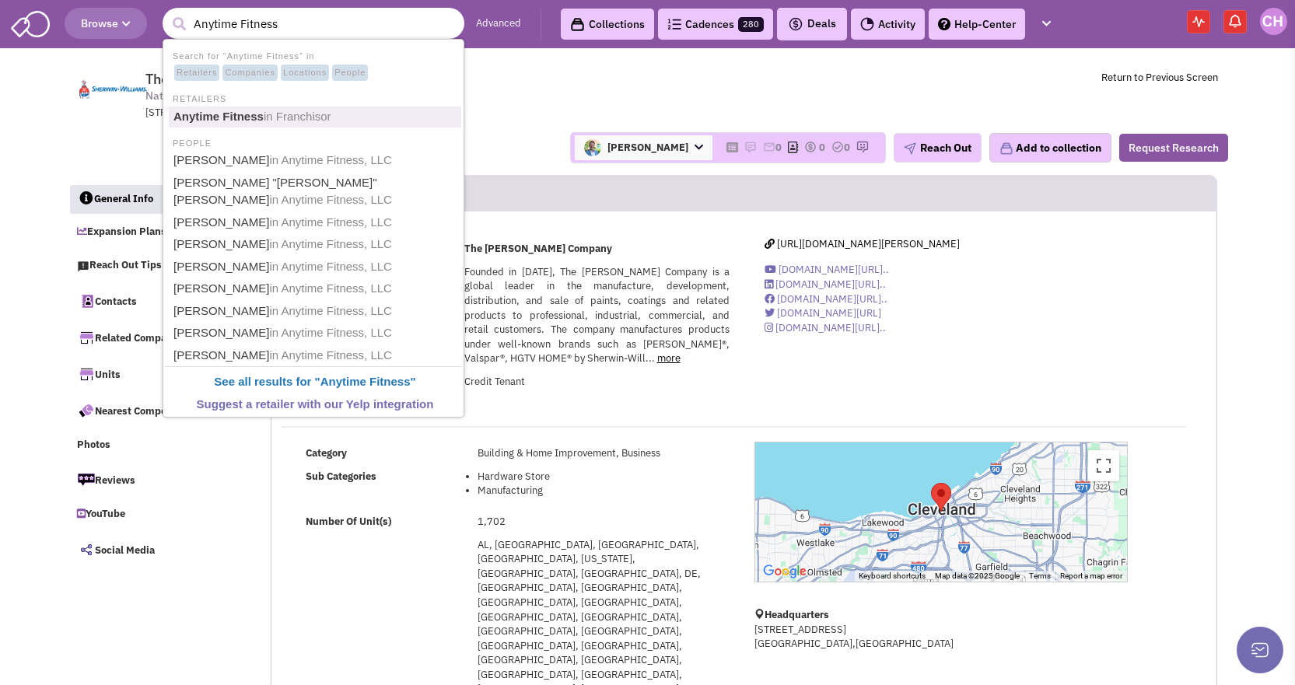
drag, startPoint x: 310, startPoint y: 113, endPoint x: 345, endPoint y: 111, distance: 34.3
click at [310, 113] on span "in Franchisor" at bounding box center [298, 116] width 68 height 13
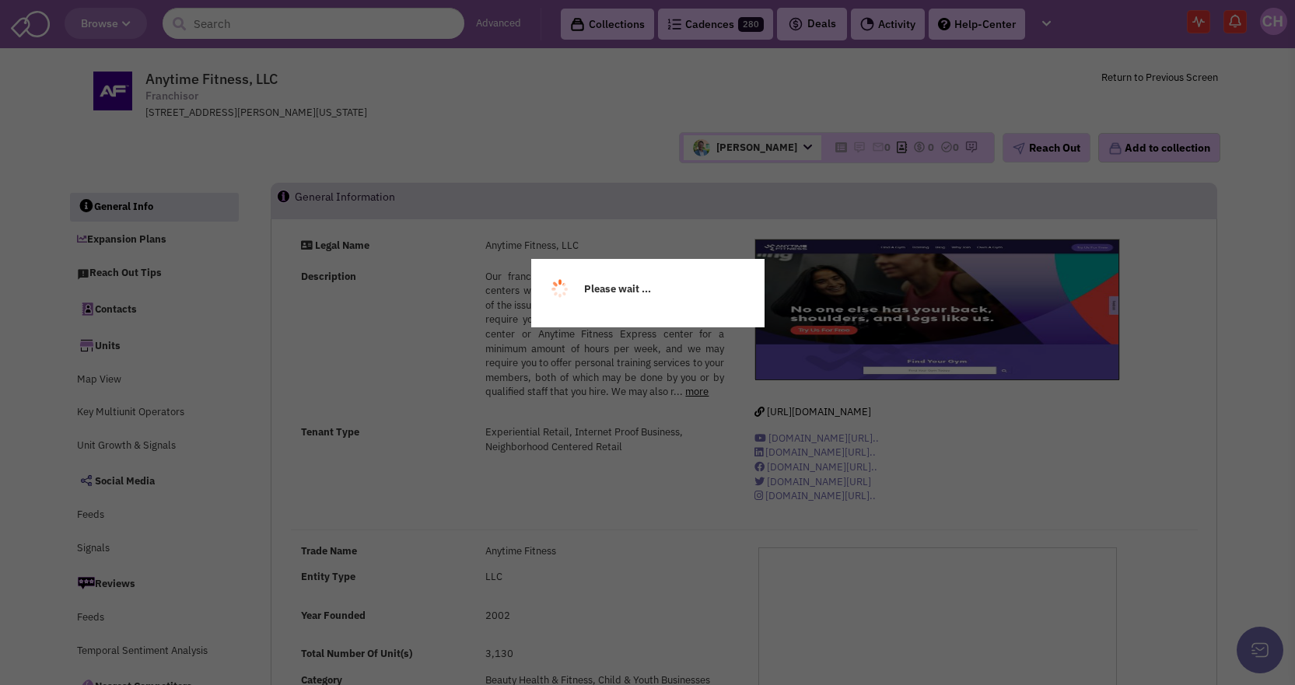
select select
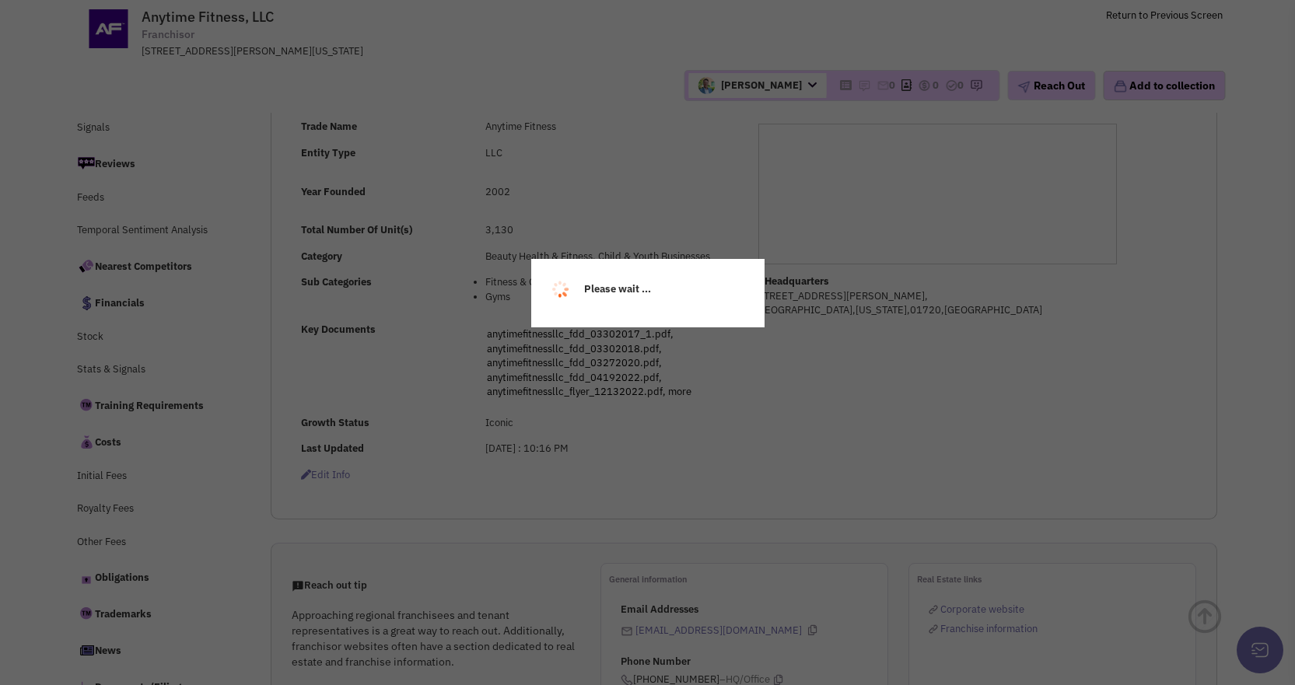
select select
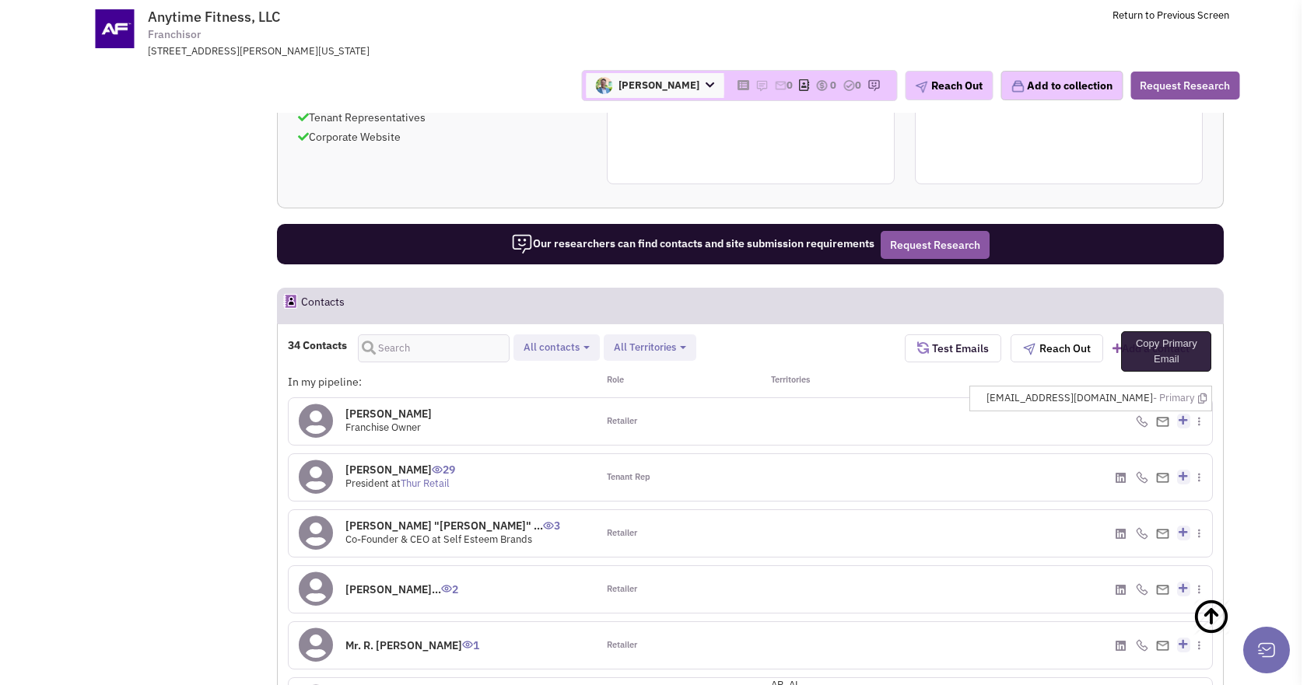
scroll to position [935, 0]
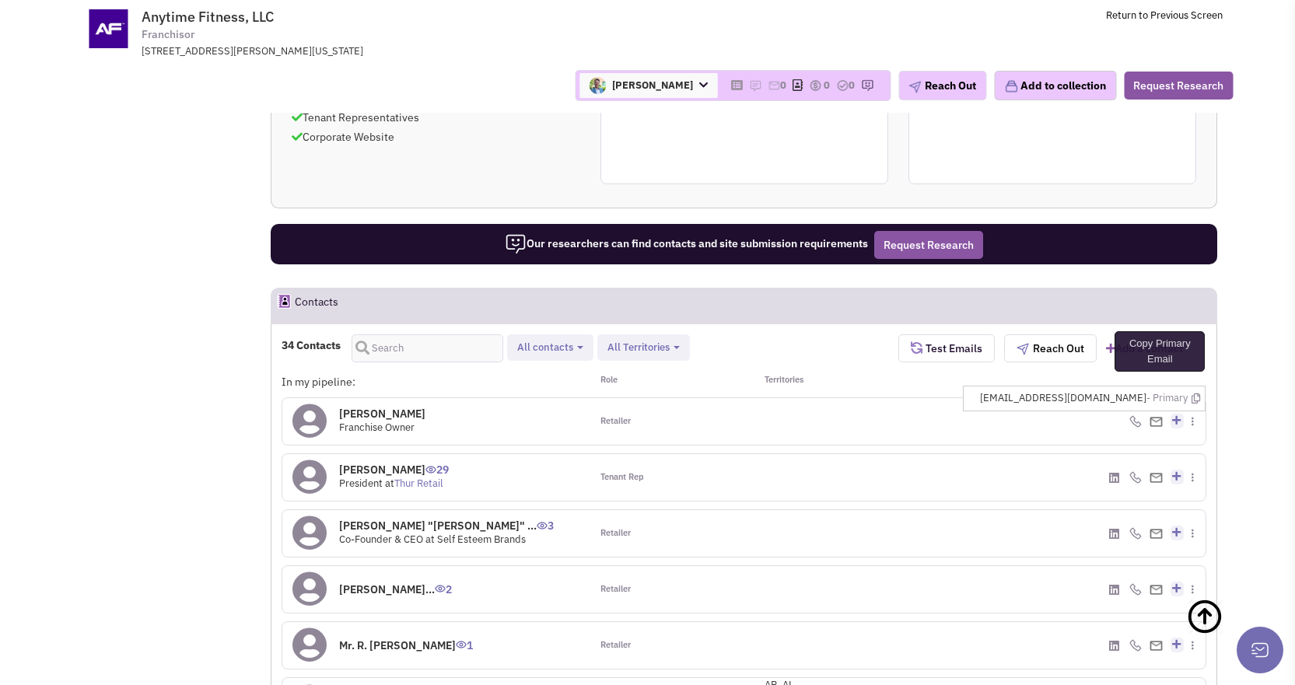
click at [1196, 398] on icon at bounding box center [1196, 399] width 9 height 10
click at [1110, 429] on div "[PHONE_NUMBER] - Cell" at bounding box center [1053, 421] width 308 height 47
click at [1209, 408] on div "[PERSON_NAME] 0 Franchise Owner Retailer" at bounding box center [744, 421] width 944 height 47
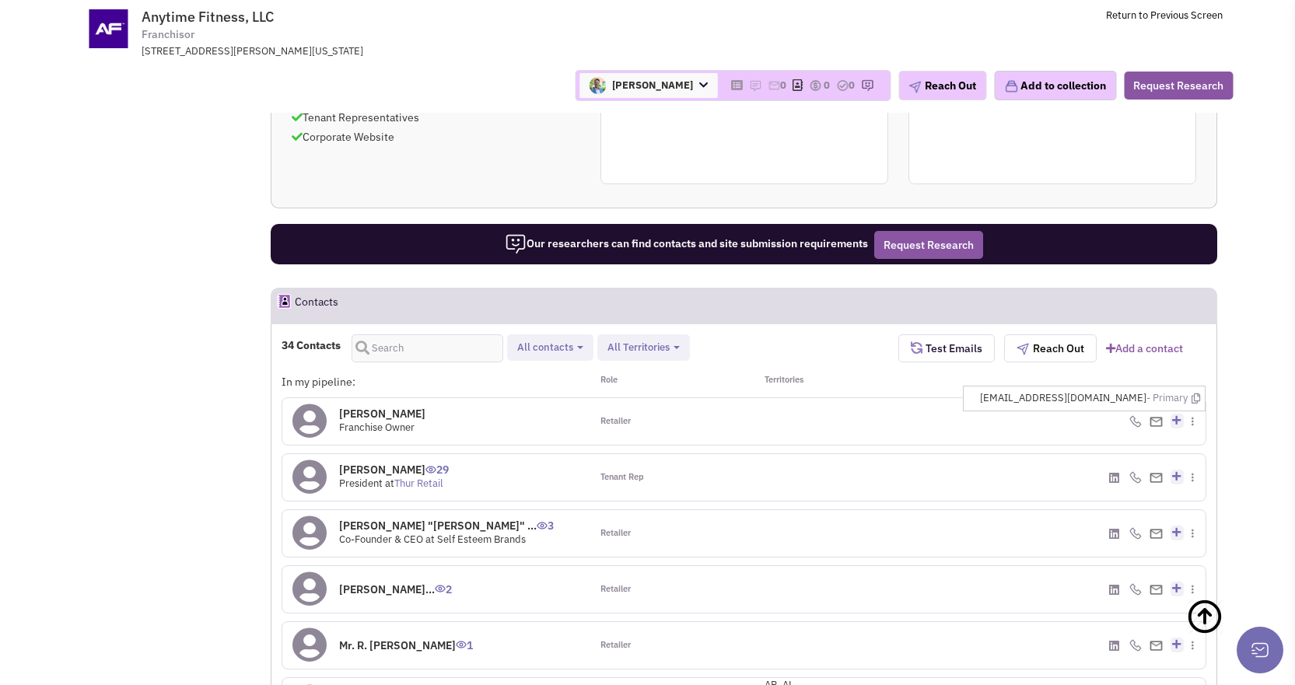
click at [1197, 426] on span at bounding box center [1199, 421] width 14 height 15
click at [1188, 420] on div "[PHONE_NUMBER] - Cell" at bounding box center [1053, 421] width 308 height 47
click at [1158, 415] on span at bounding box center [1156, 421] width 13 height 15
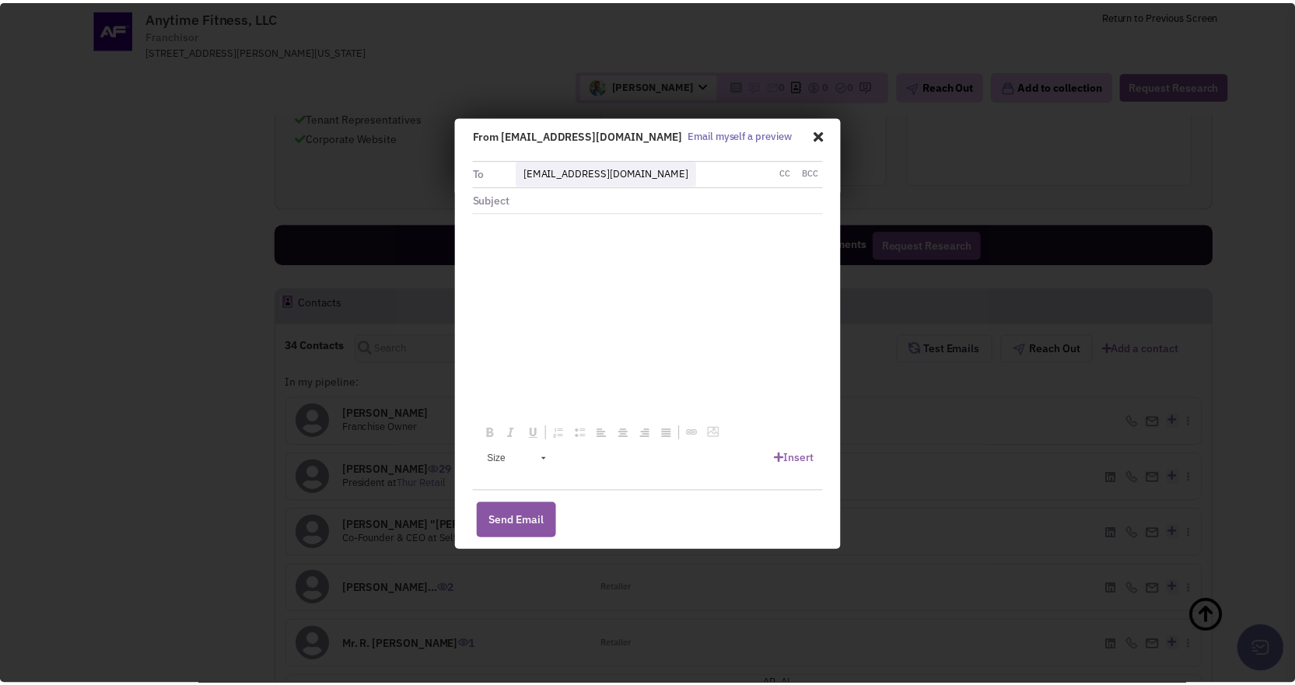
scroll to position [0, 0]
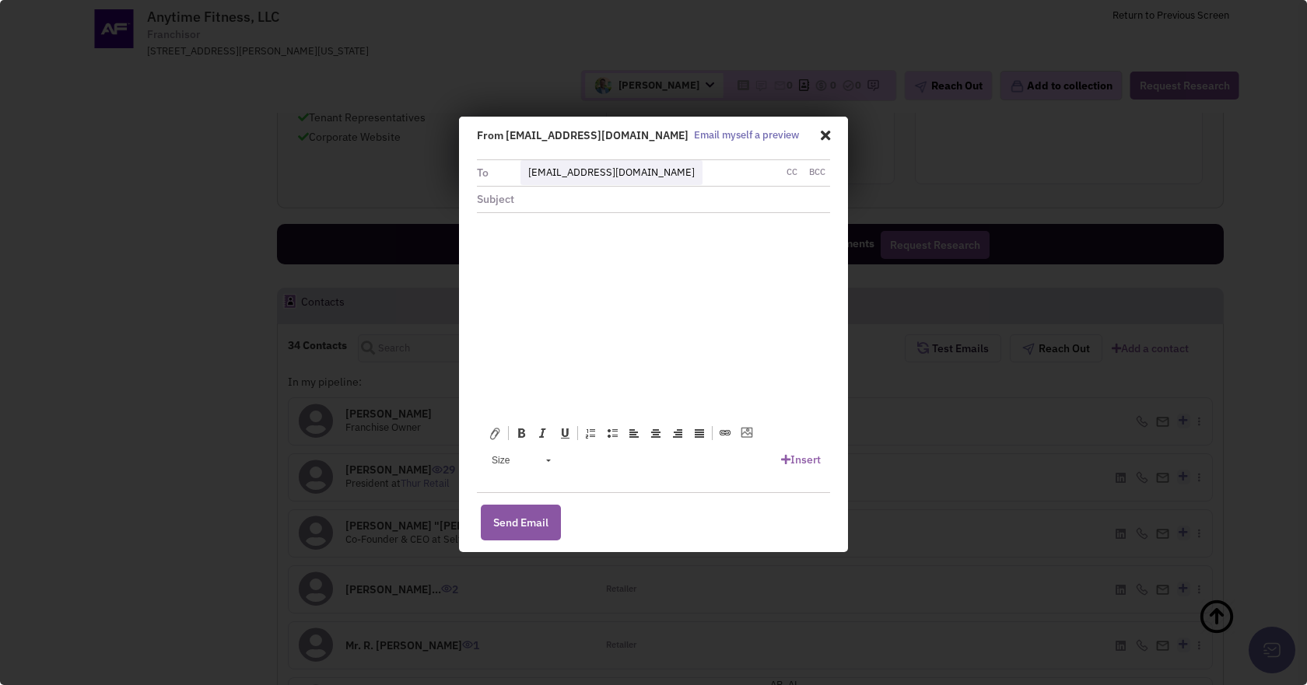
click at [821, 136] on span at bounding box center [822, 134] width 15 height 26
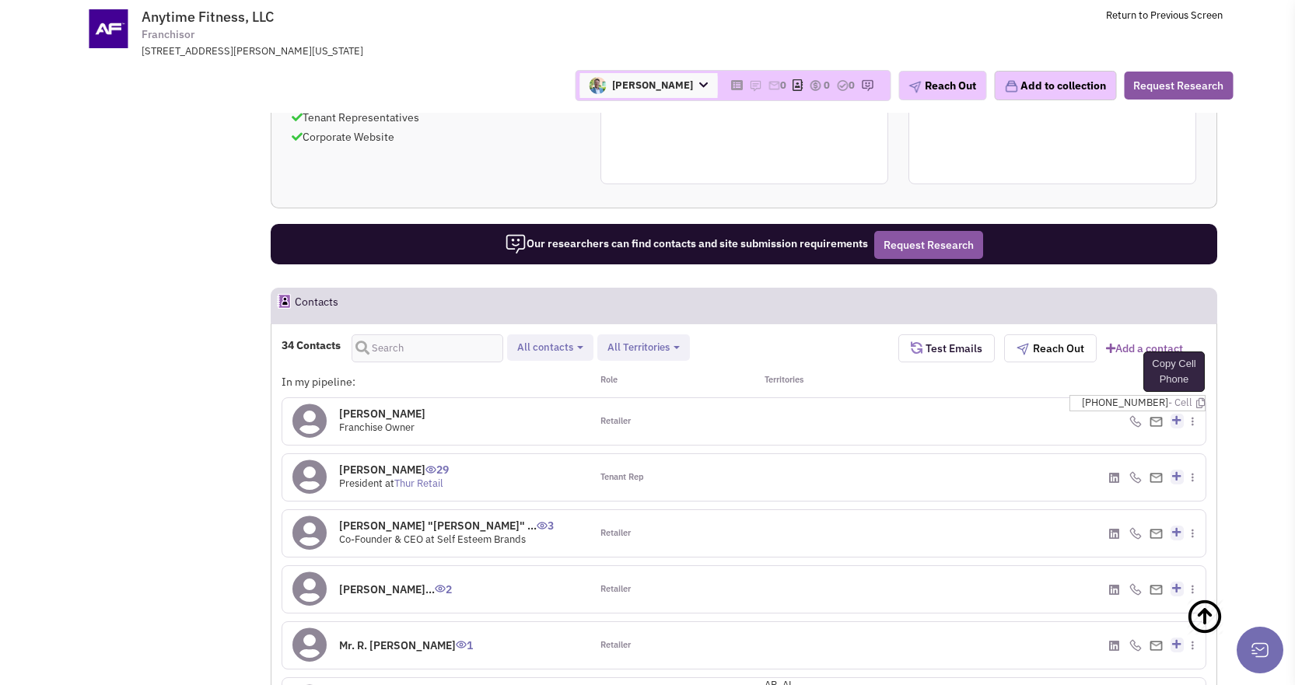
click at [1196, 401] on icon at bounding box center [1200, 403] width 9 height 10
click at [1193, 398] on icon at bounding box center [1196, 399] width 9 height 10
